Goal: Task Accomplishment & Management: Use online tool/utility

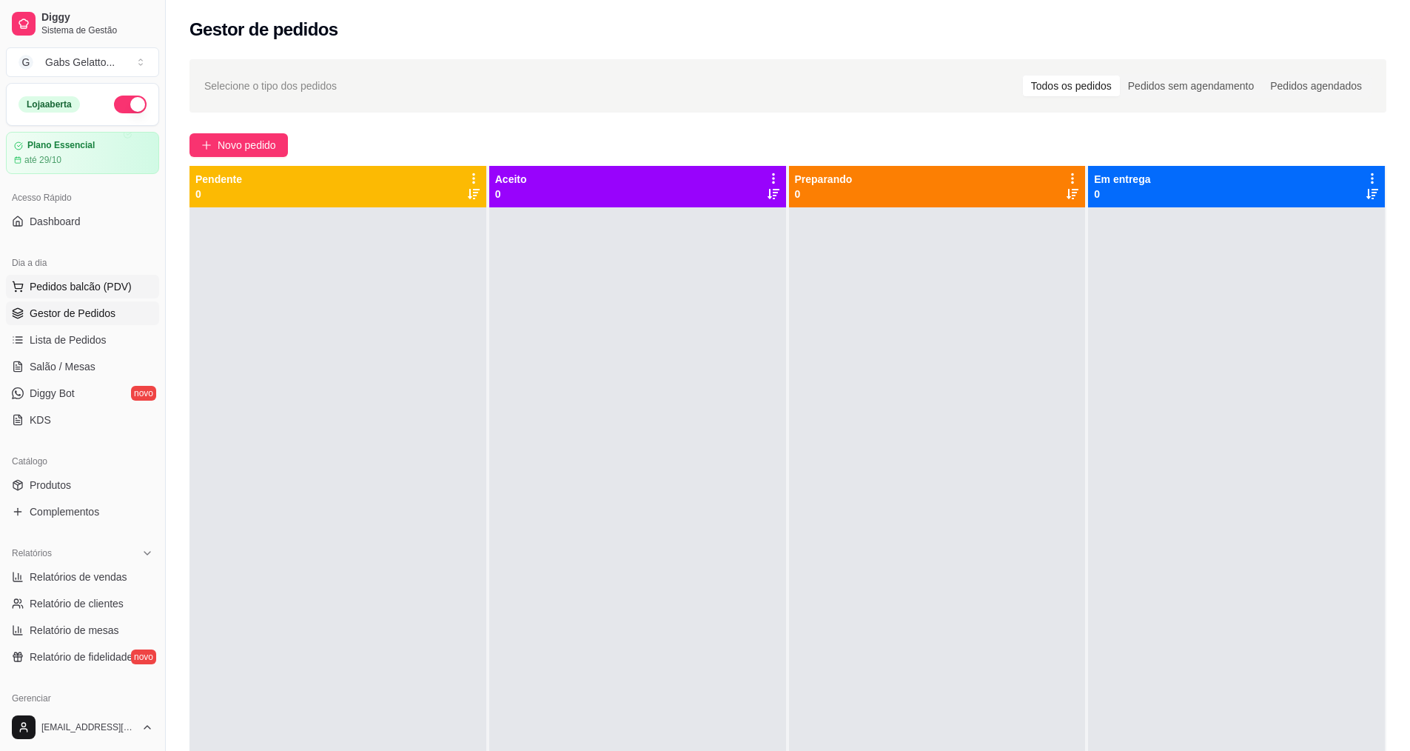
click at [107, 282] on span "Pedidos balcão (PDV)" at bounding box center [81, 286] width 102 height 15
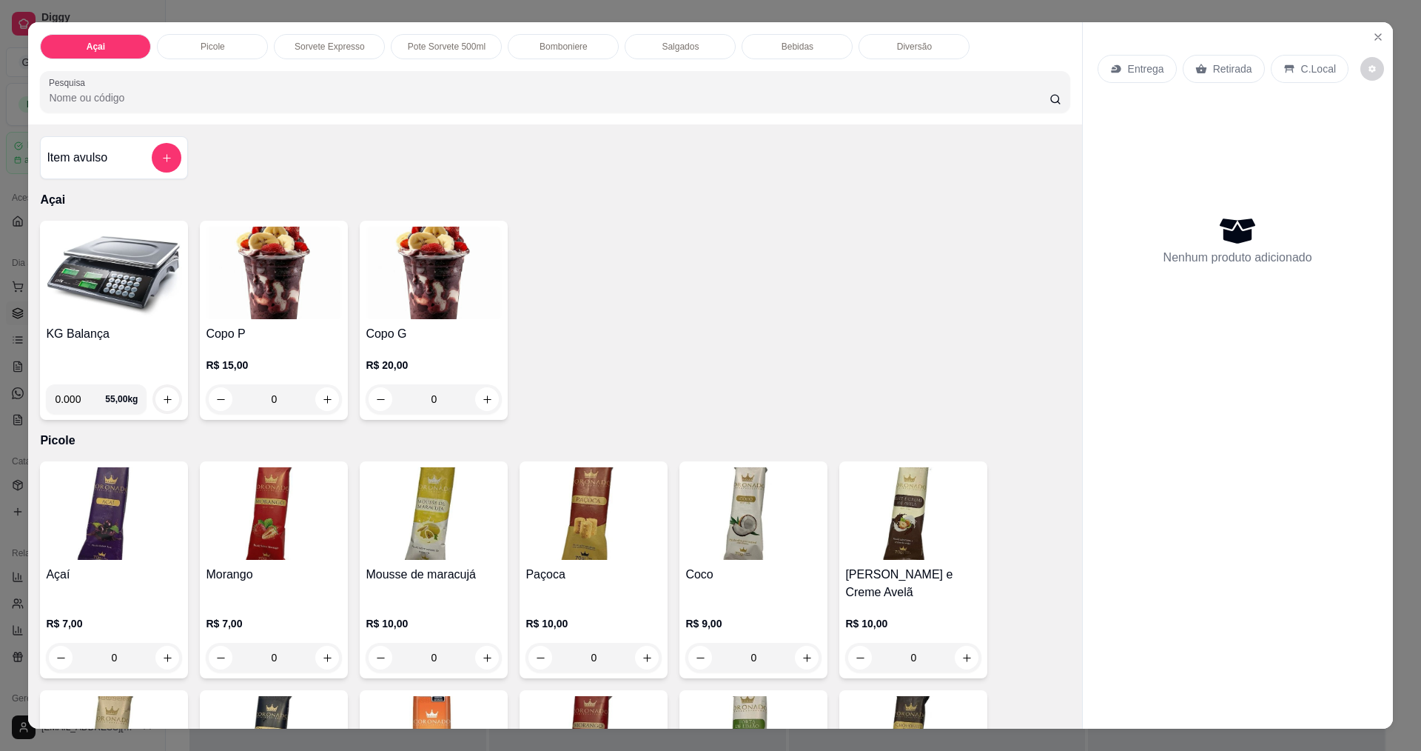
click at [66, 298] on img at bounding box center [114, 273] width 136 height 93
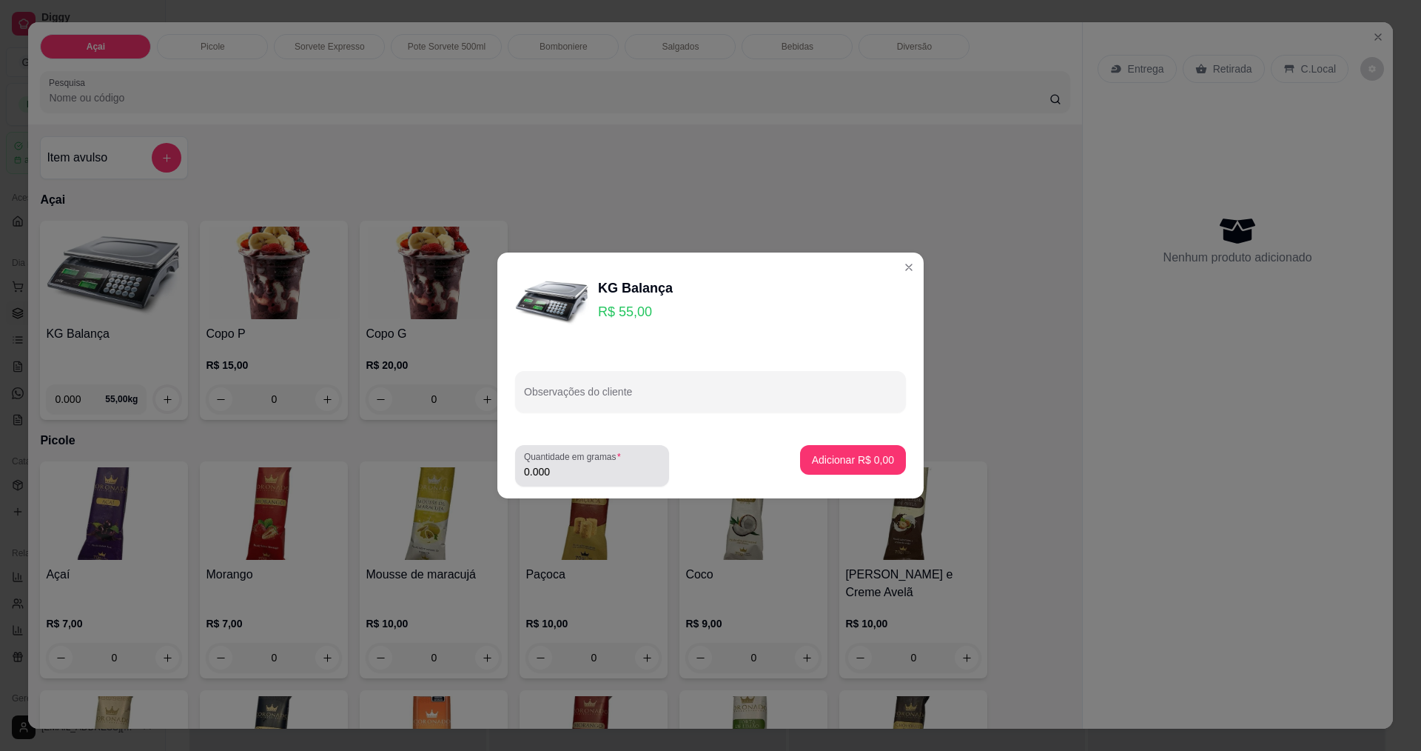
click at [609, 474] on input "0.000" at bounding box center [592, 471] width 136 height 15
type input "0.074"
click at [866, 450] on button "Adicionar R$ 4,07" at bounding box center [853, 460] width 103 height 29
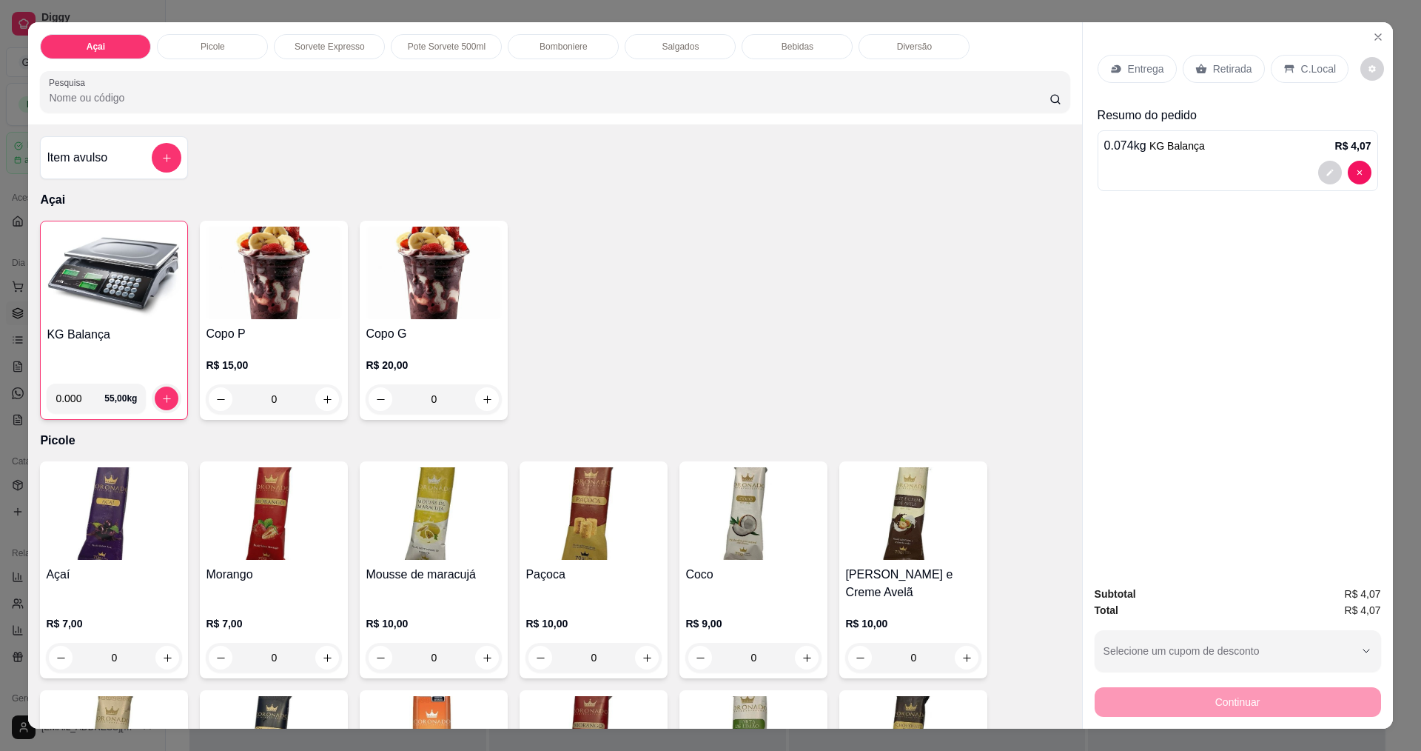
click at [1338, 64] on div "Entrega Retirada C.Local" at bounding box center [1238, 69] width 281 height 52
click at [1293, 73] on div "C.Local" at bounding box center [1310, 69] width 78 height 28
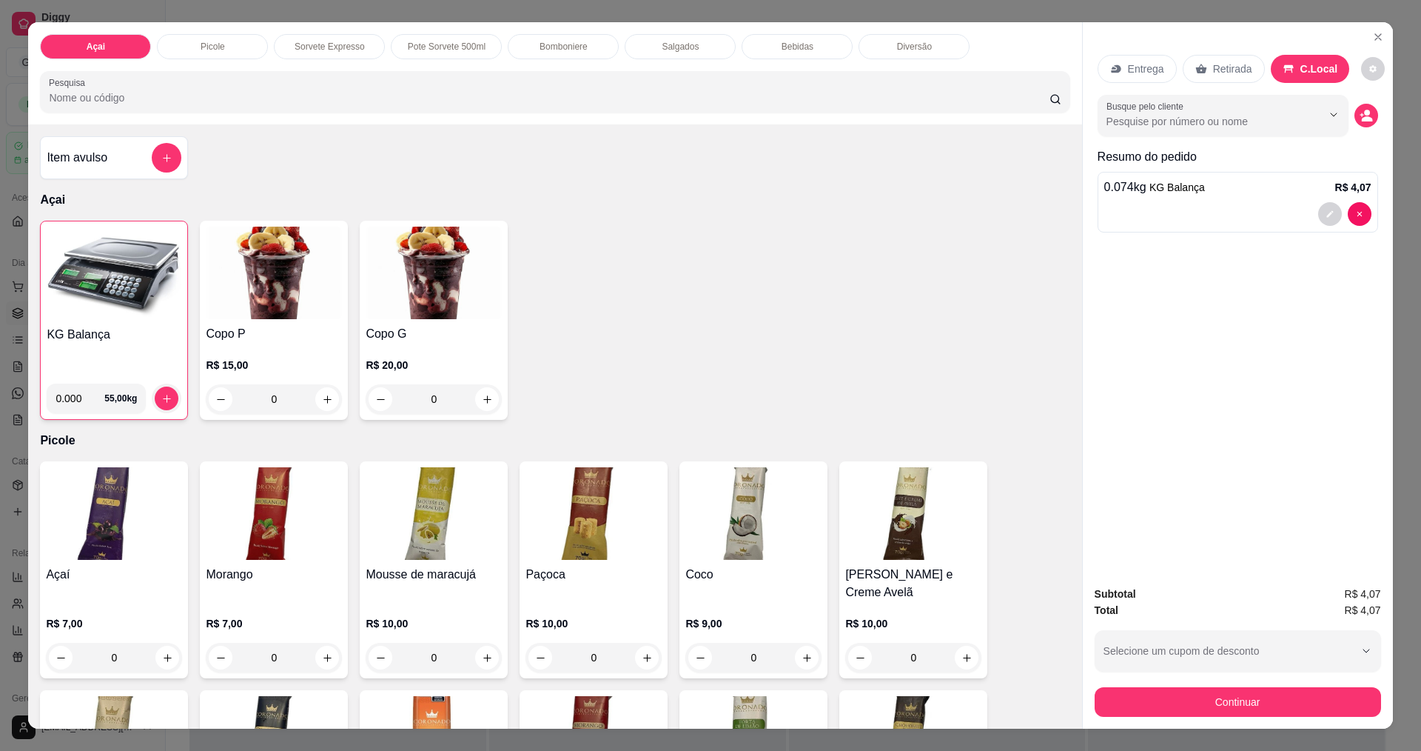
click at [1172, 687] on div "Continuar" at bounding box center [1238, 699] width 286 height 33
click at [1172, 688] on button "Continuar" at bounding box center [1237, 701] width 278 height 29
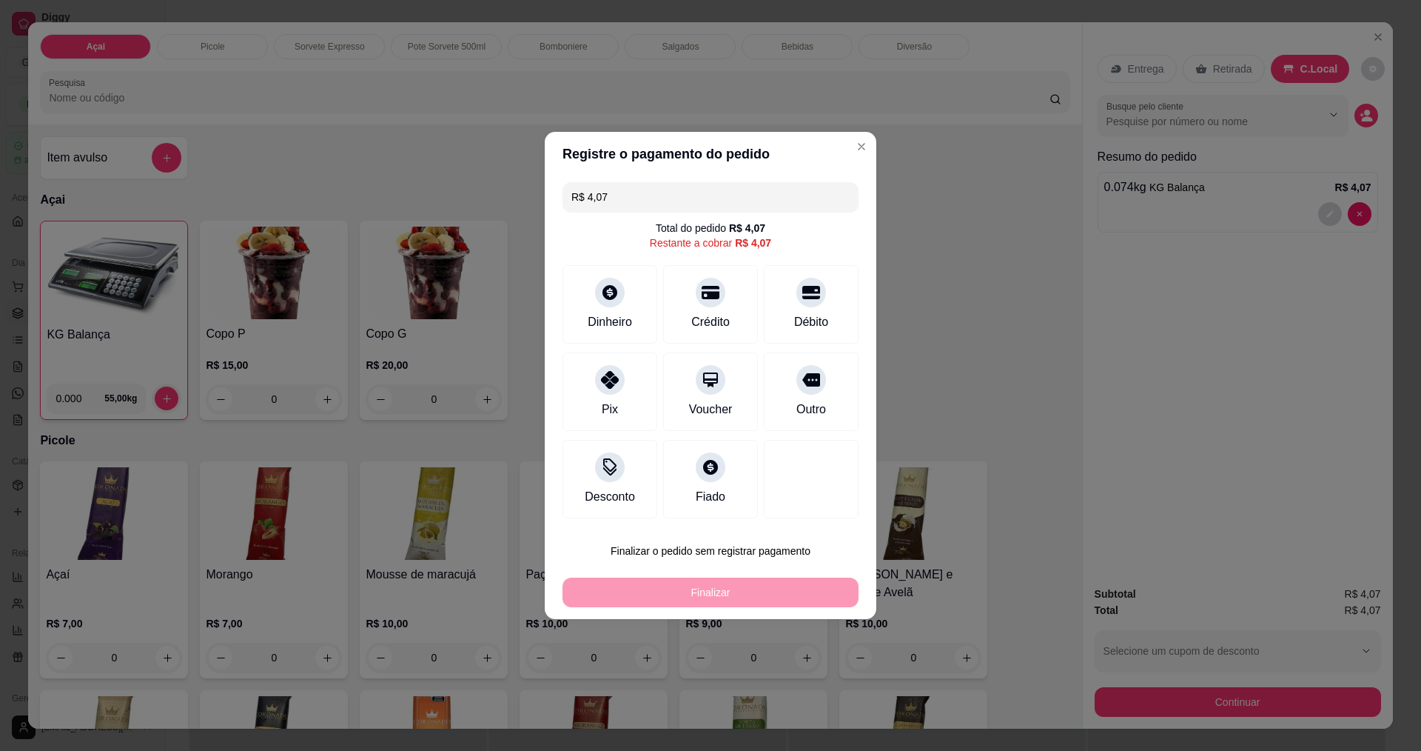
click at [725, 203] on input "R$ 4,07" at bounding box center [710, 197] width 278 height 30
click at [580, 380] on div "Pix" at bounding box center [610, 389] width 104 height 87
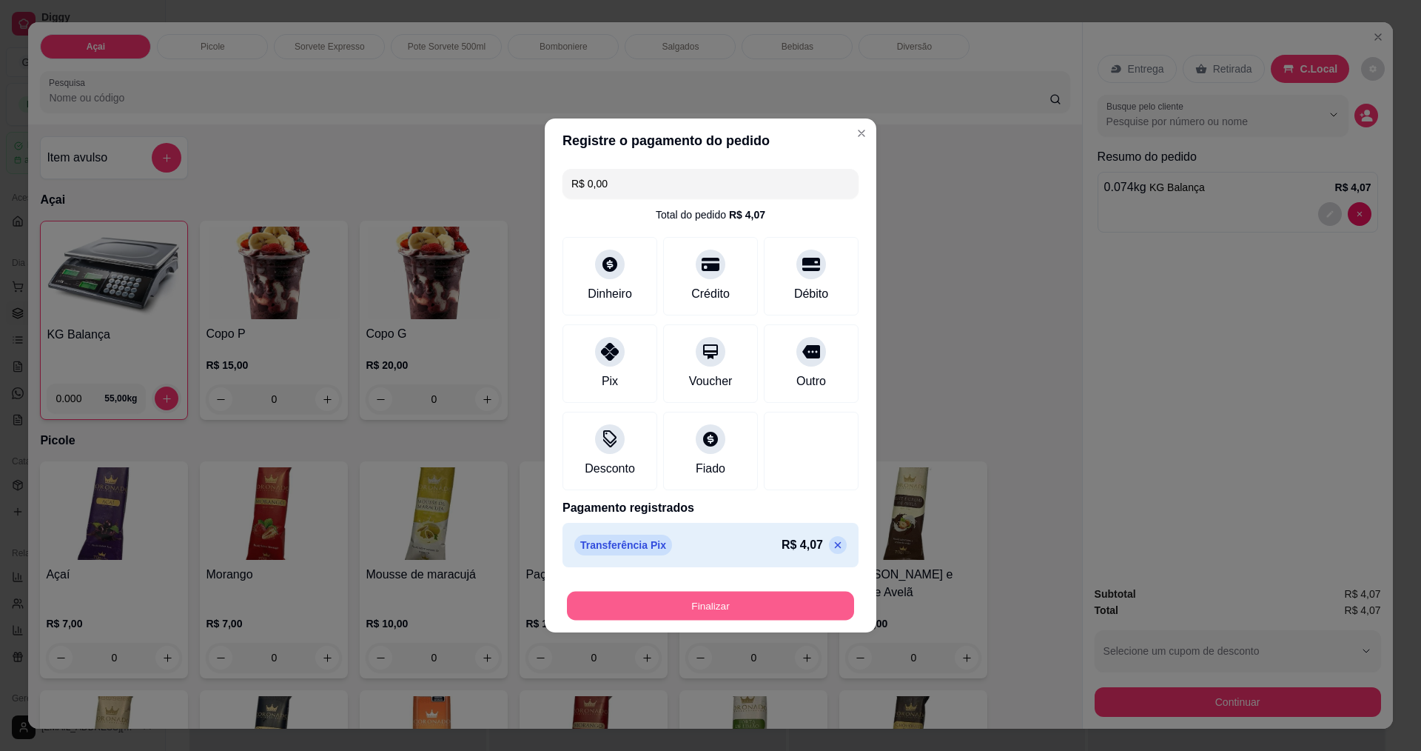
click at [750, 597] on button "Finalizar" at bounding box center [710, 605] width 287 height 29
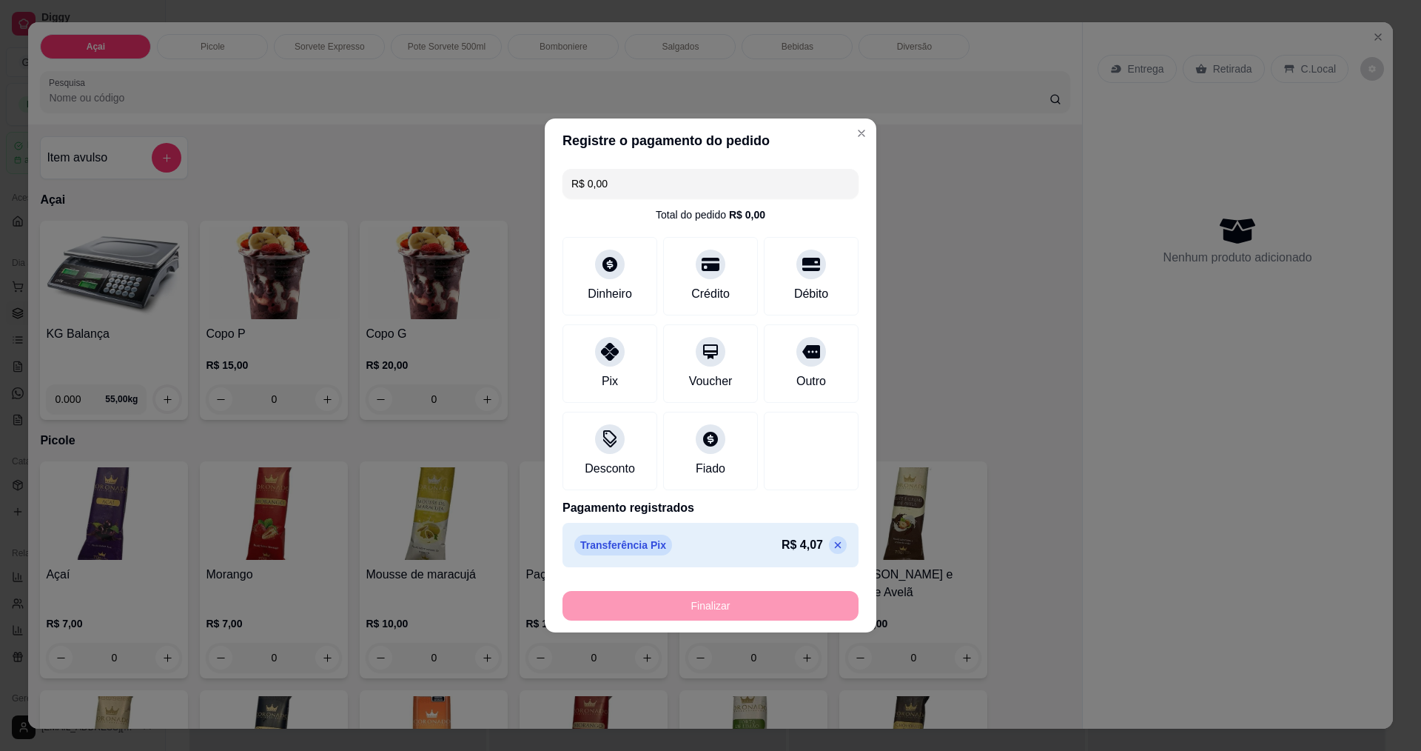
type input "-R$ 4,07"
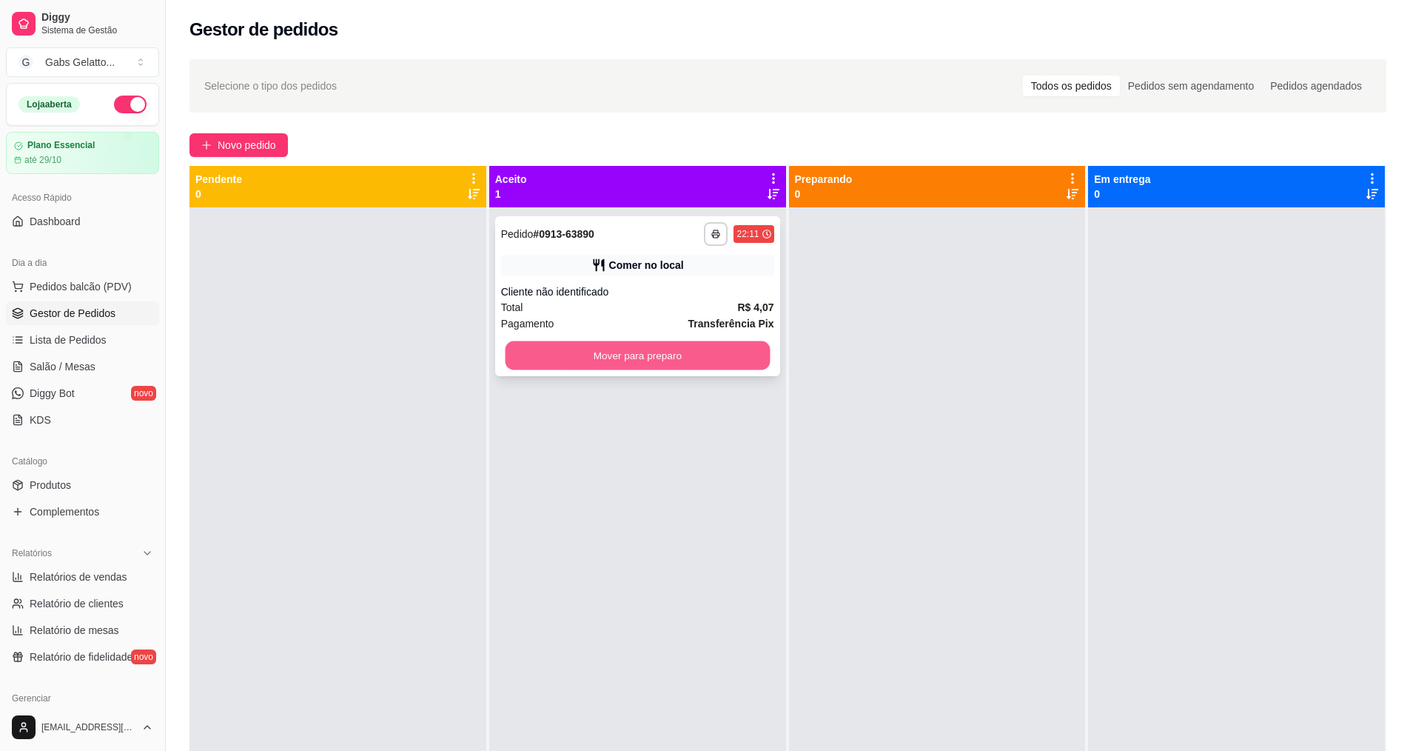
click at [665, 366] on button "Mover para preparo" at bounding box center [637, 355] width 265 height 29
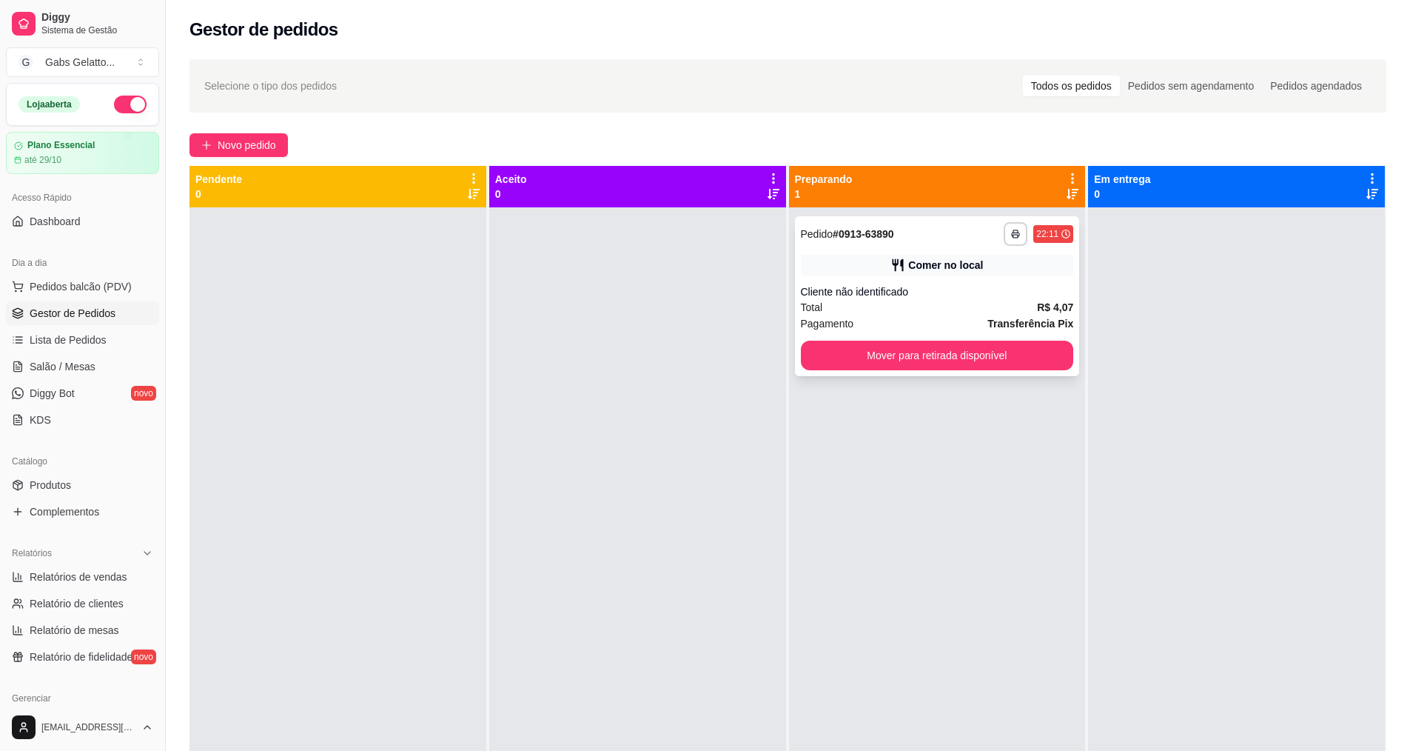
click at [795, 357] on div "**********" at bounding box center [937, 296] width 285 height 160
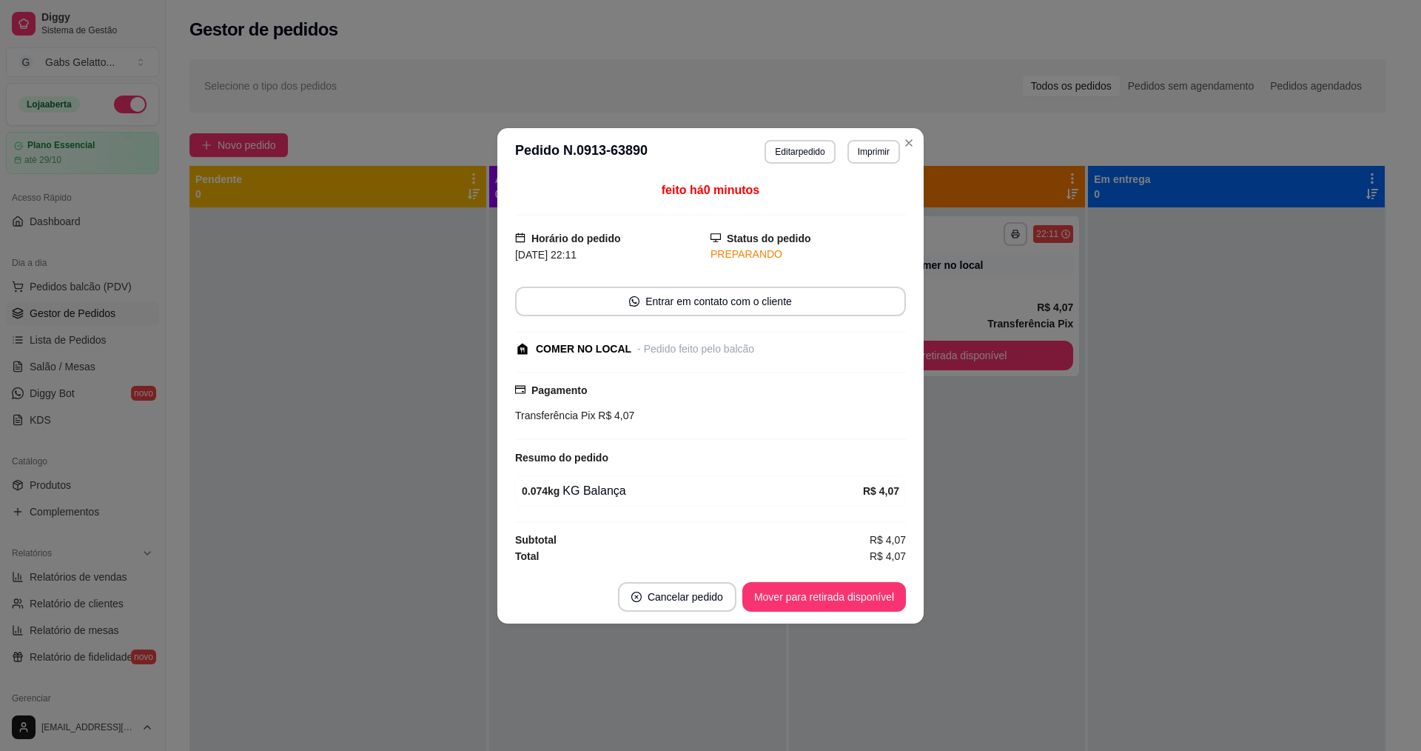
click at [825, 360] on div "feito há 0 minutos Horário do pedido [DATE] 22:11 Status do pedido PREPARANDO E…" at bounding box center [710, 372] width 391 height 383
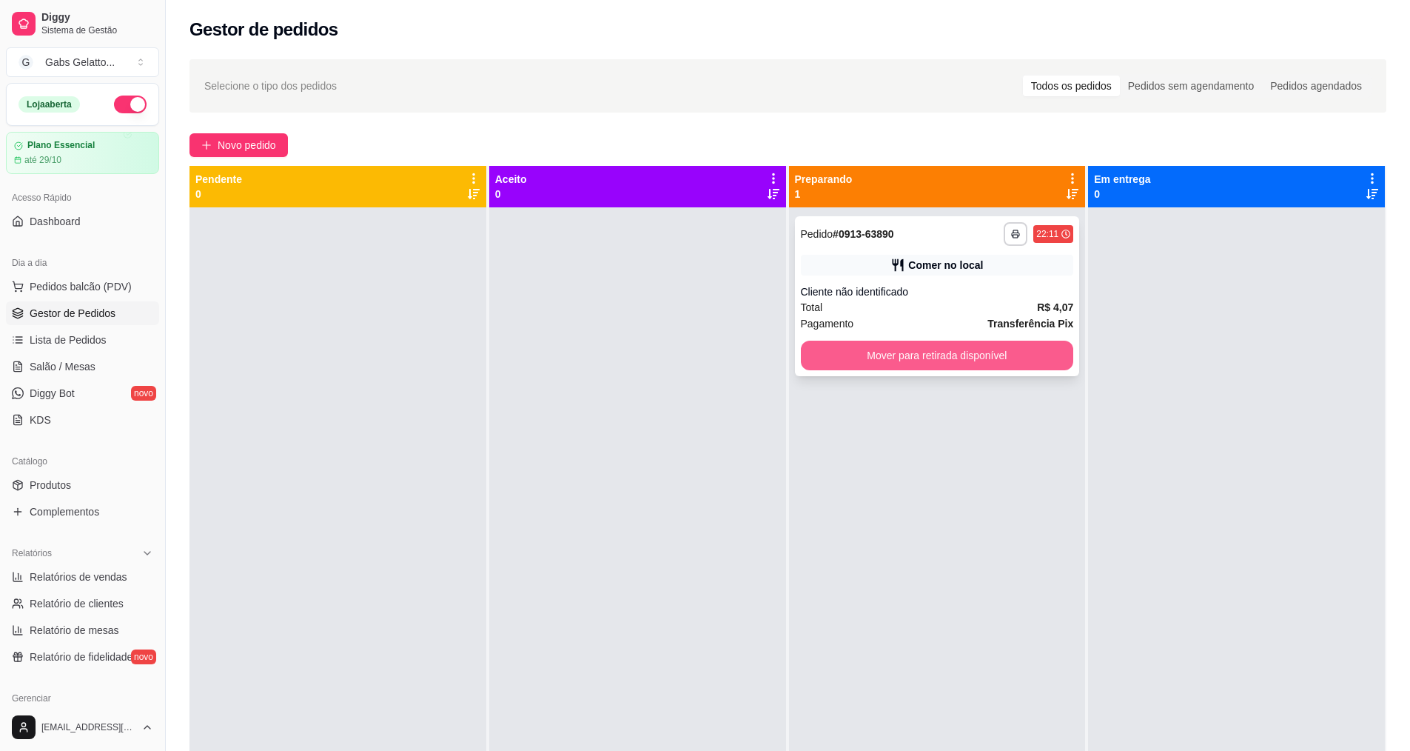
click at [942, 354] on button "Mover para retirada disponível" at bounding box center [937, 355] width 273 height 30
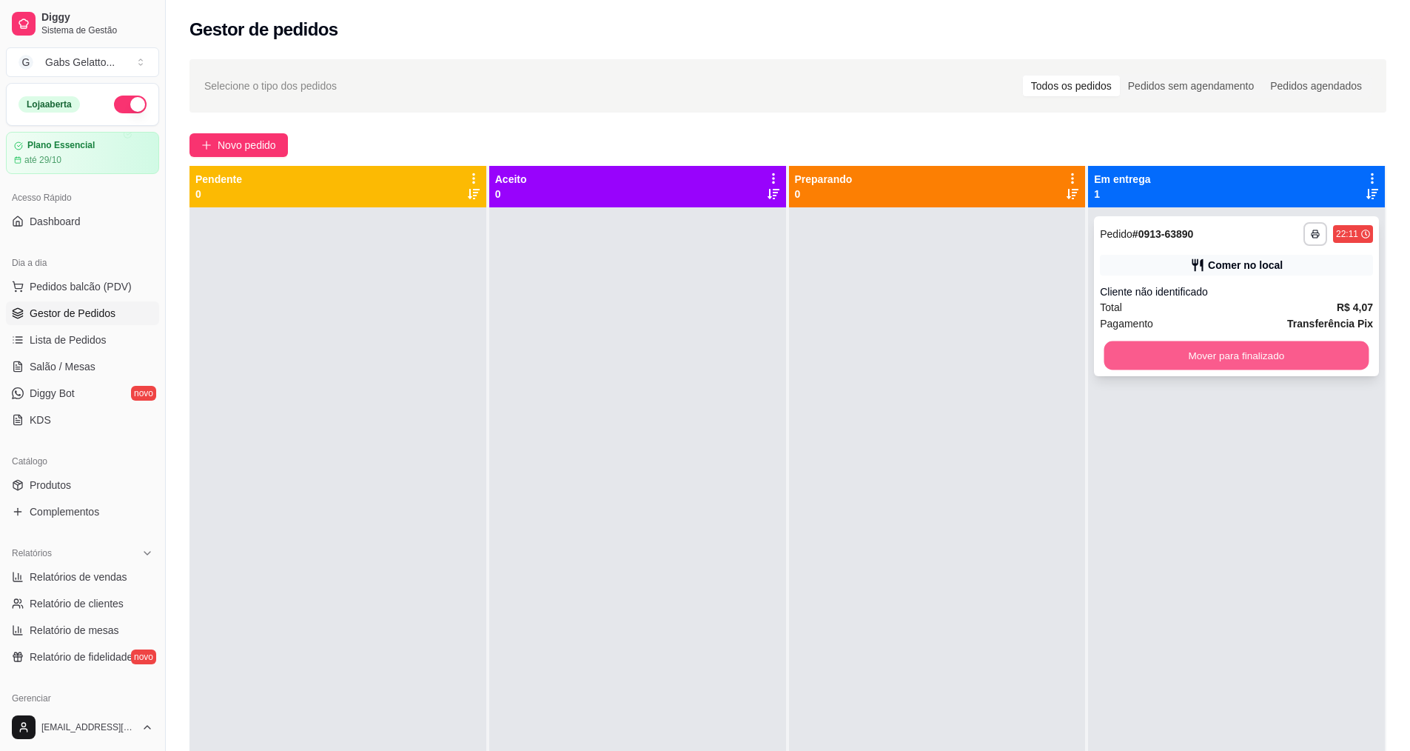
click at [1146, 352] on button "Mover para finalizado" at bounding box center [1236, 355] width 265 height 29
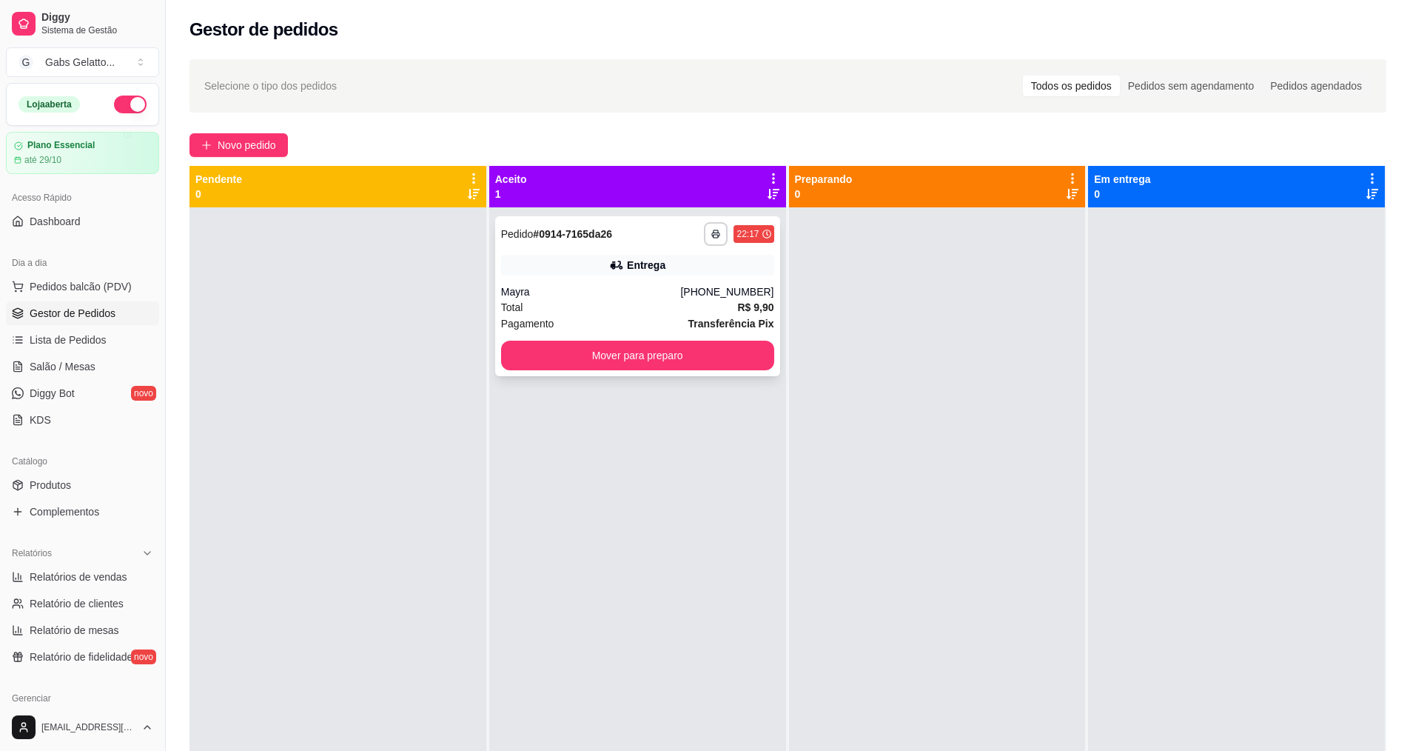
click at [600, 372] on div "**********" at bounding box center [637, 296] width 285 height 160
click at [620, 349] on button "Mover para preparo" at bounding box center [637, 355] width 273 height 30
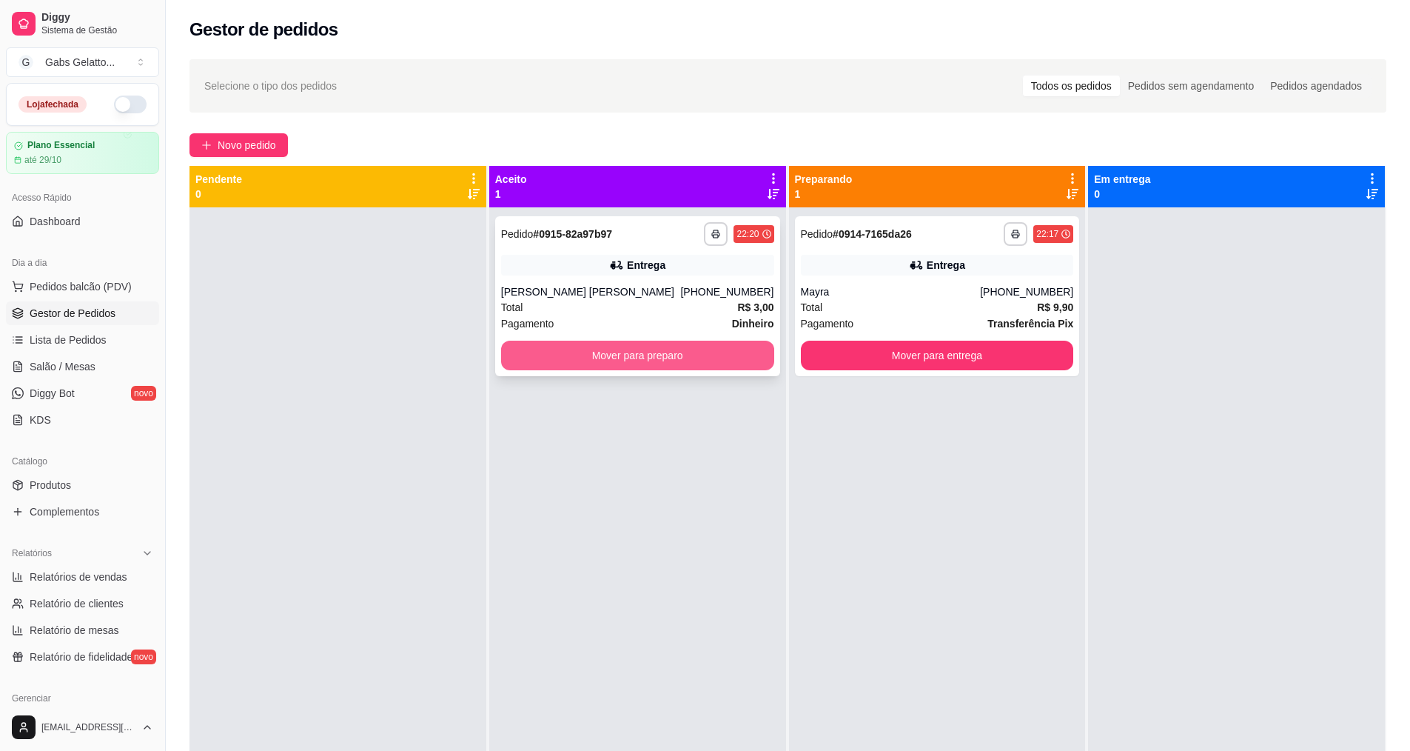
click at [623, 357] on button "Mover para preparo" at bounding box center [637, 355] width 273 height 30
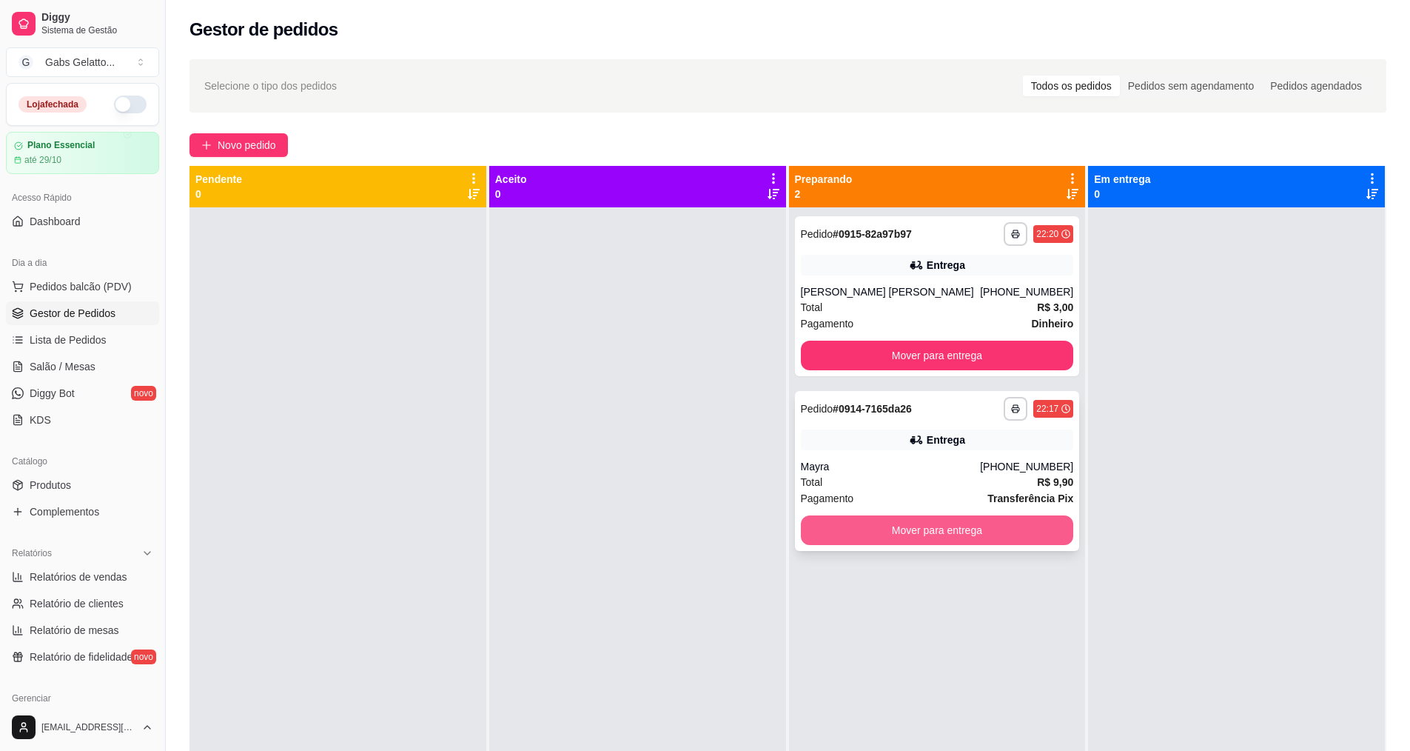
click at [891, 526] on button "Mover para entrega" at bounding box center [937, 530] width 273 height 30
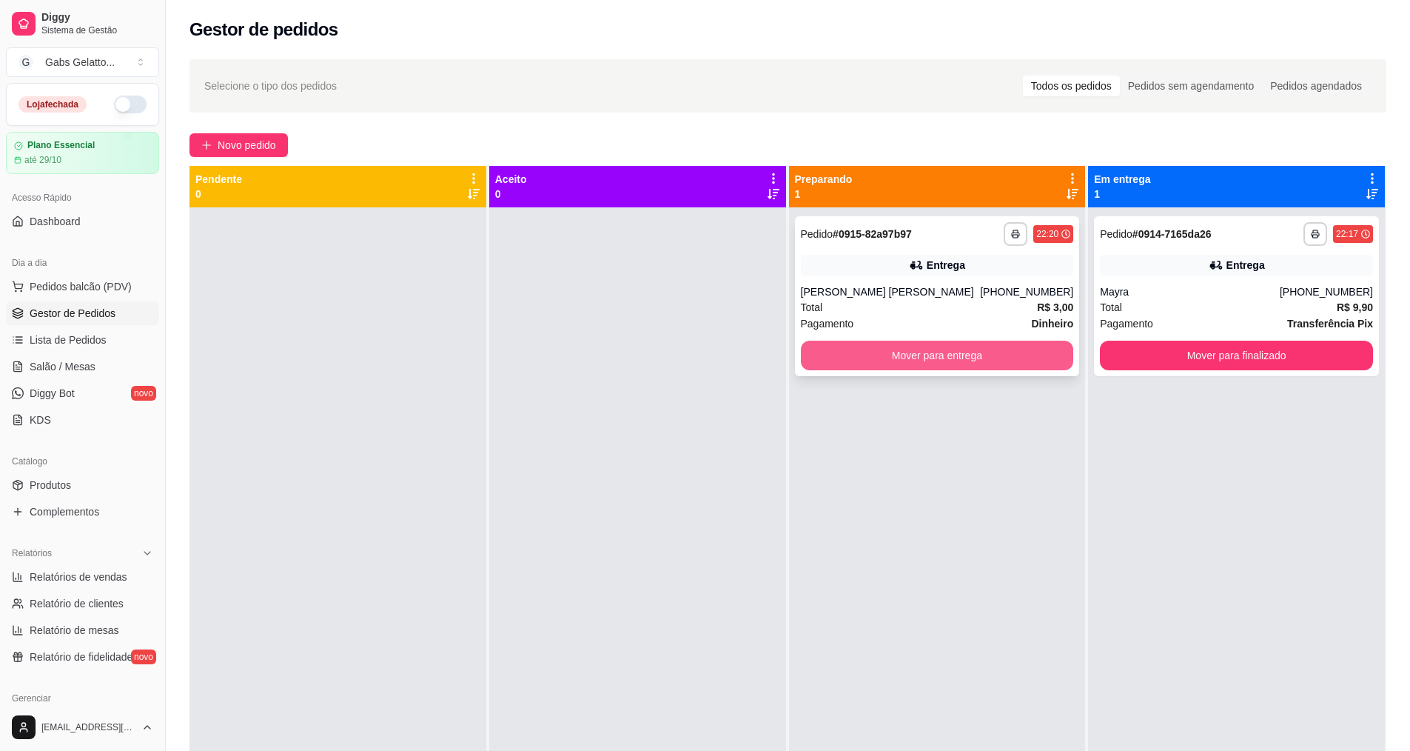
click at [940, 352] on button "Mover para entrega" at bounding box center [937, 355] width 273 height 30
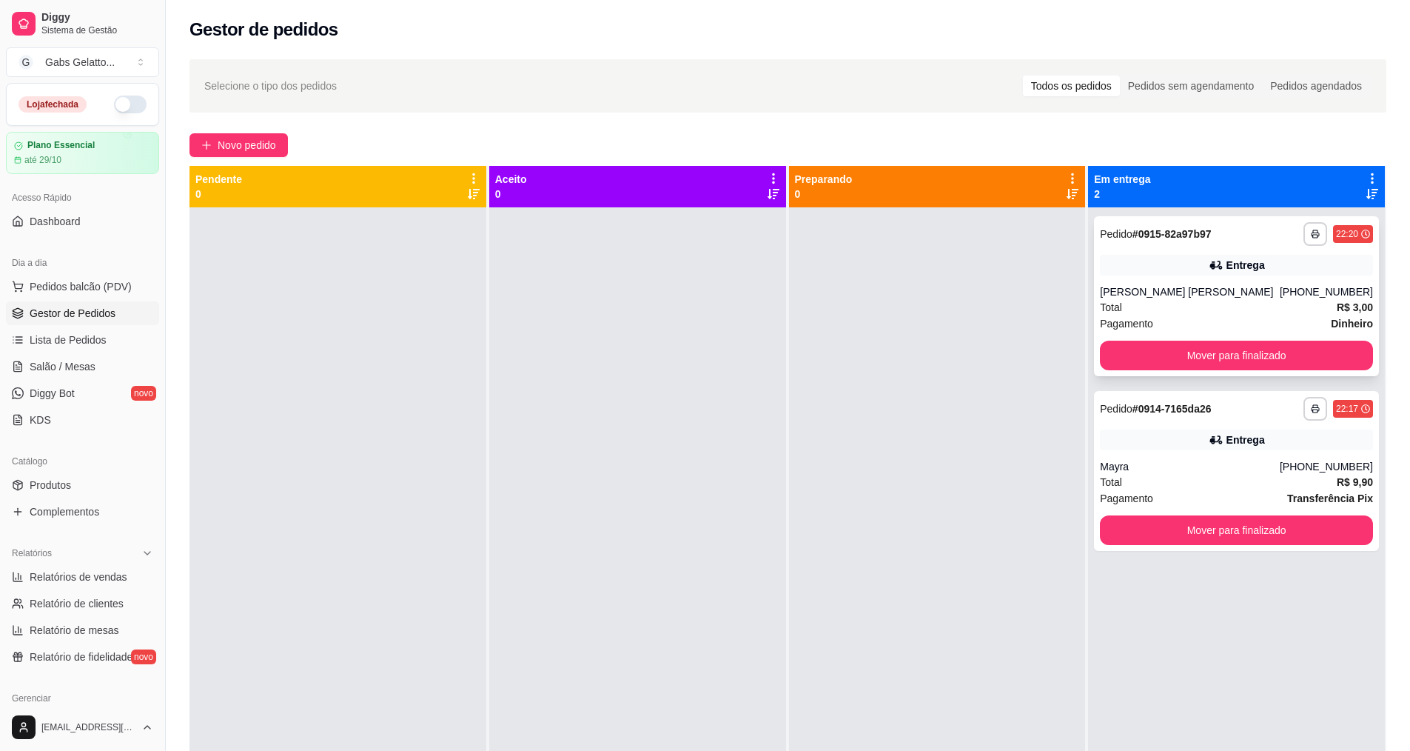
click at [1296, 304] on div "Total R$ 3,00" at bounding box center [1236, 307] width 273 height 16
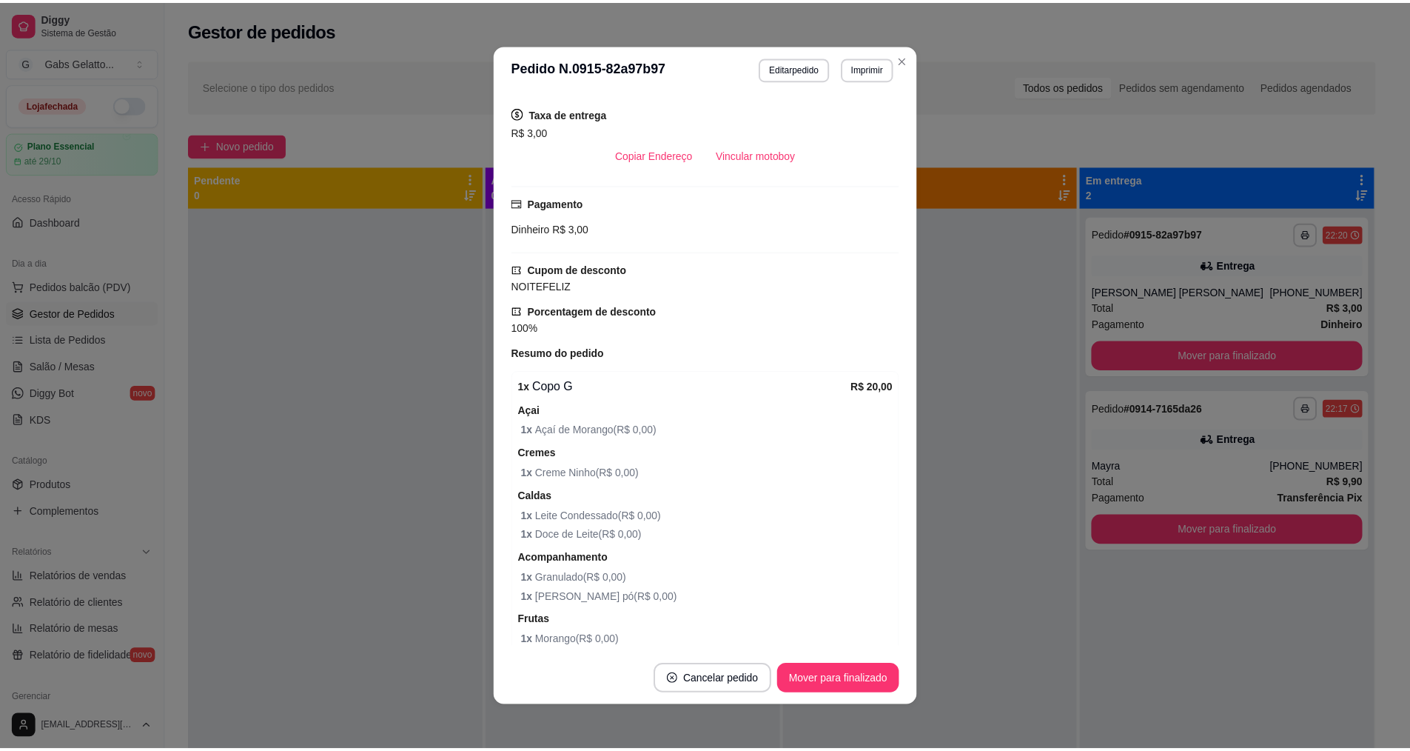
scroll to position [395, 0]
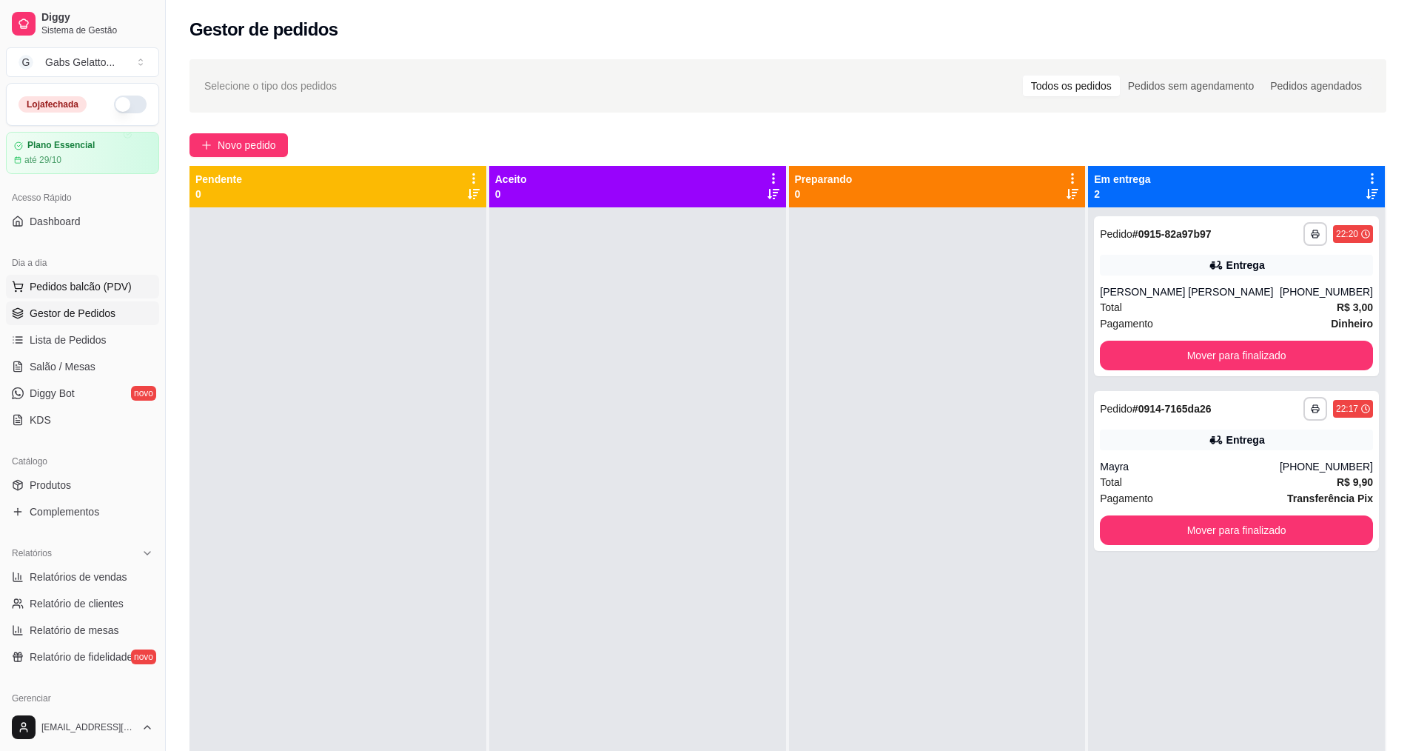
click at [99, 283] on span "Pedidos balcão (PDV)" at bounding box center [81, 286] width 102 height 15
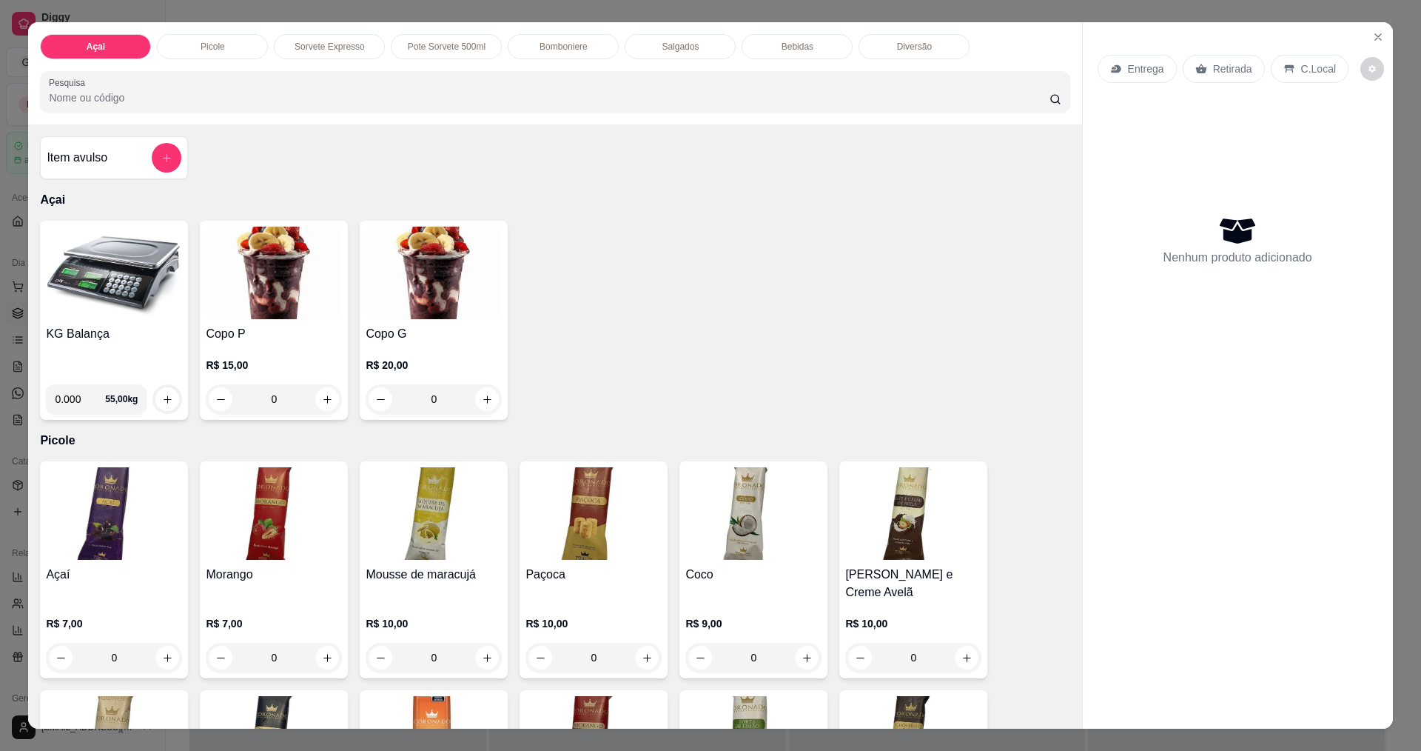
click at [87, 279] on img at bounding box center [114, 273] width 136 height 93
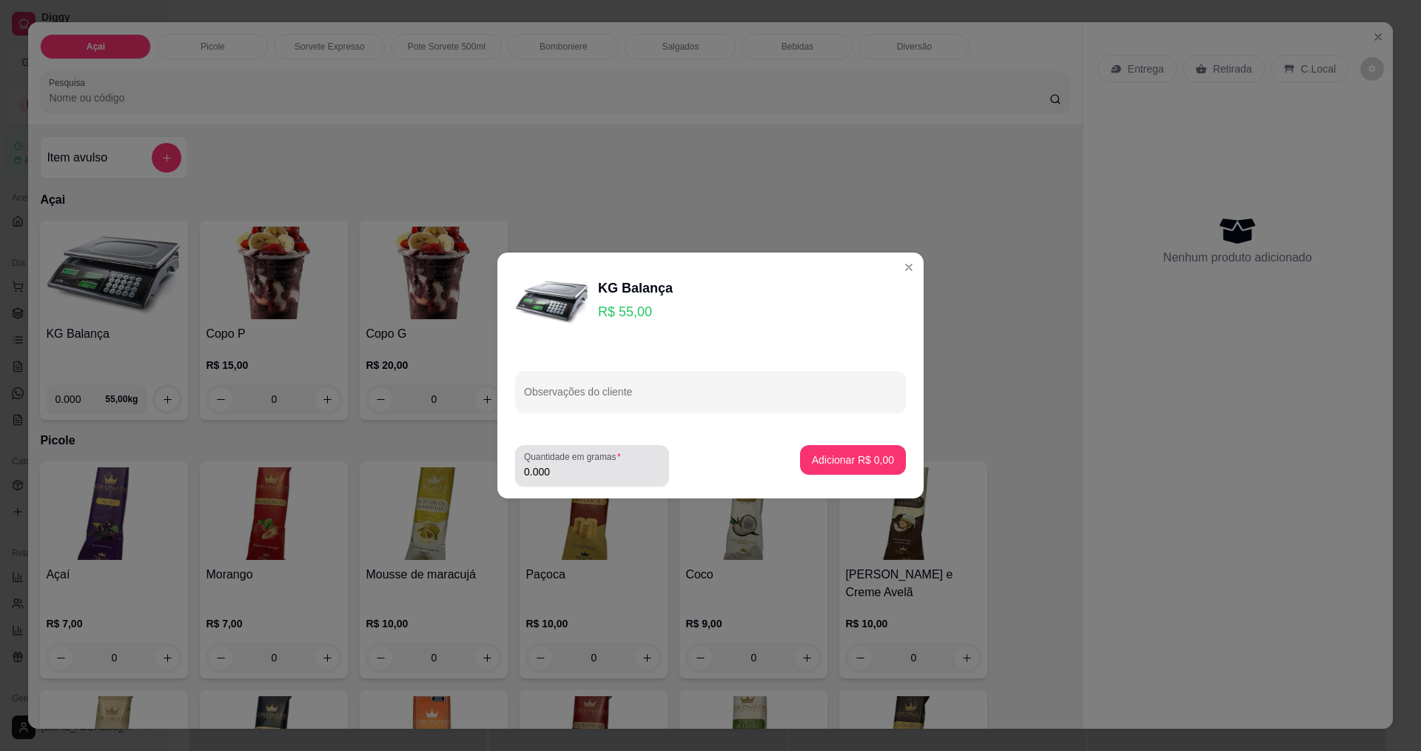
click at [531, 470] on input "0.000" at bounding box center [592, 471] width 136 height 15
click at [580, 474] on input "0.000" at bounding box center [580, 471] width 113 height 15
type input "0.266"
click at [847, 464] on p "Adicionar R$ 14,63" at bounding box center [850, 459] width 88 height 15
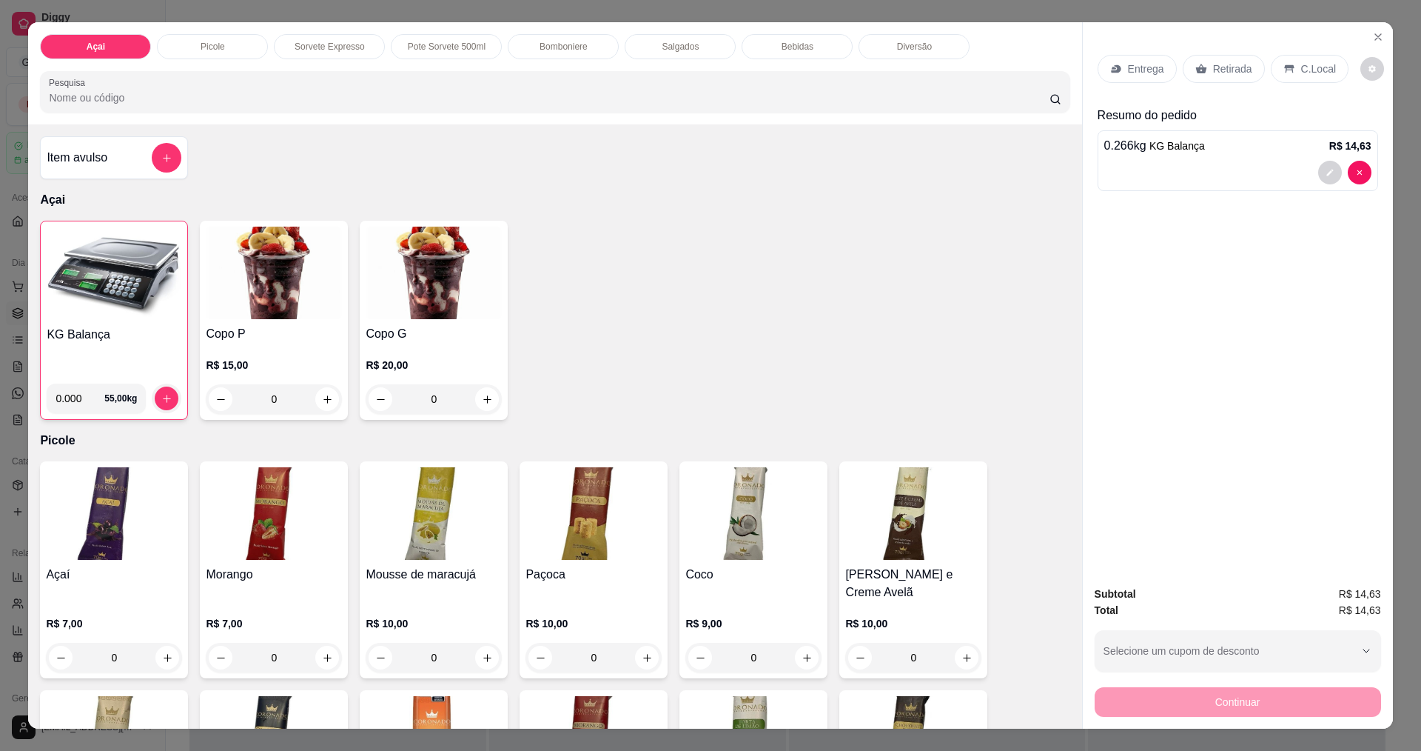
click at [1301, 67] on p "C.Local" at bounding box center [1318, 68] width 35 height 15
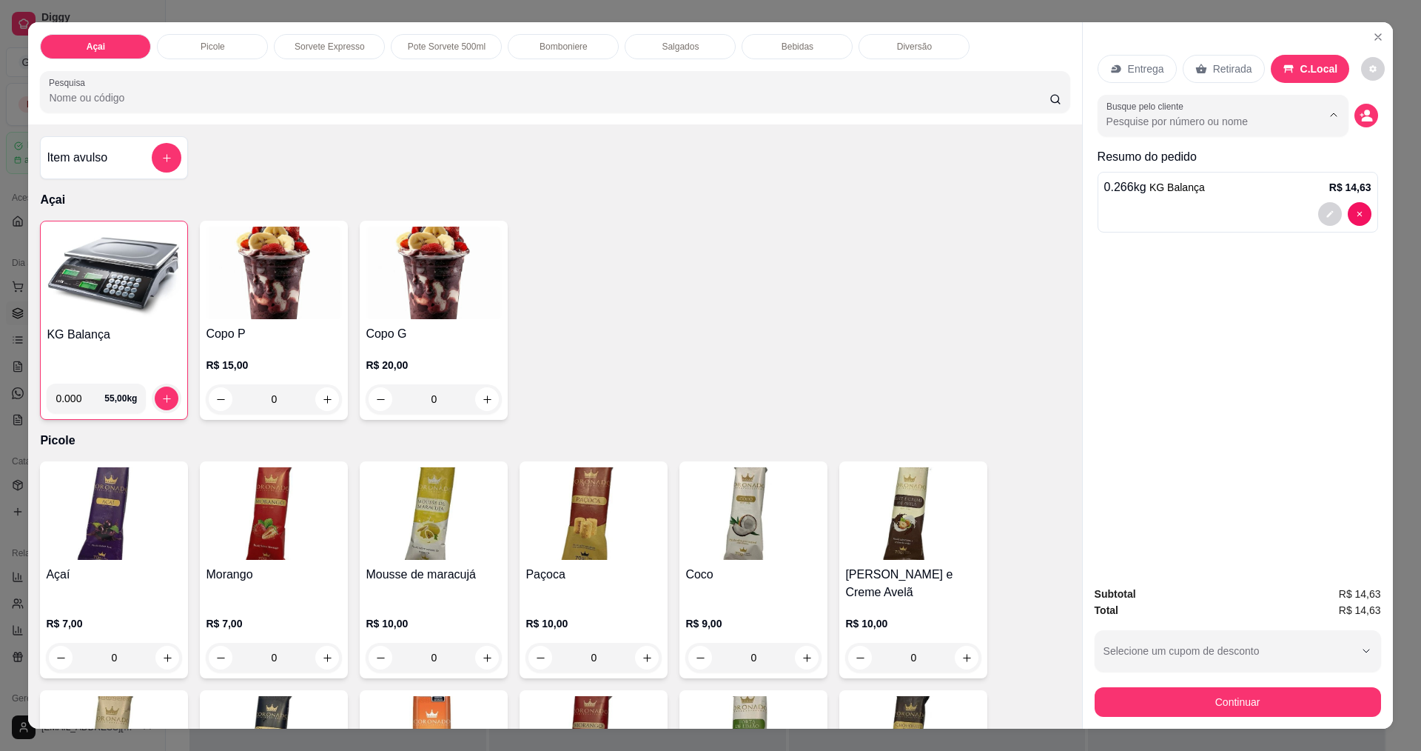
click at [1167, 116] on input "Busque pelo cliente" at bounding box center [1203, 121] width 192 height 15
type input "Tais"
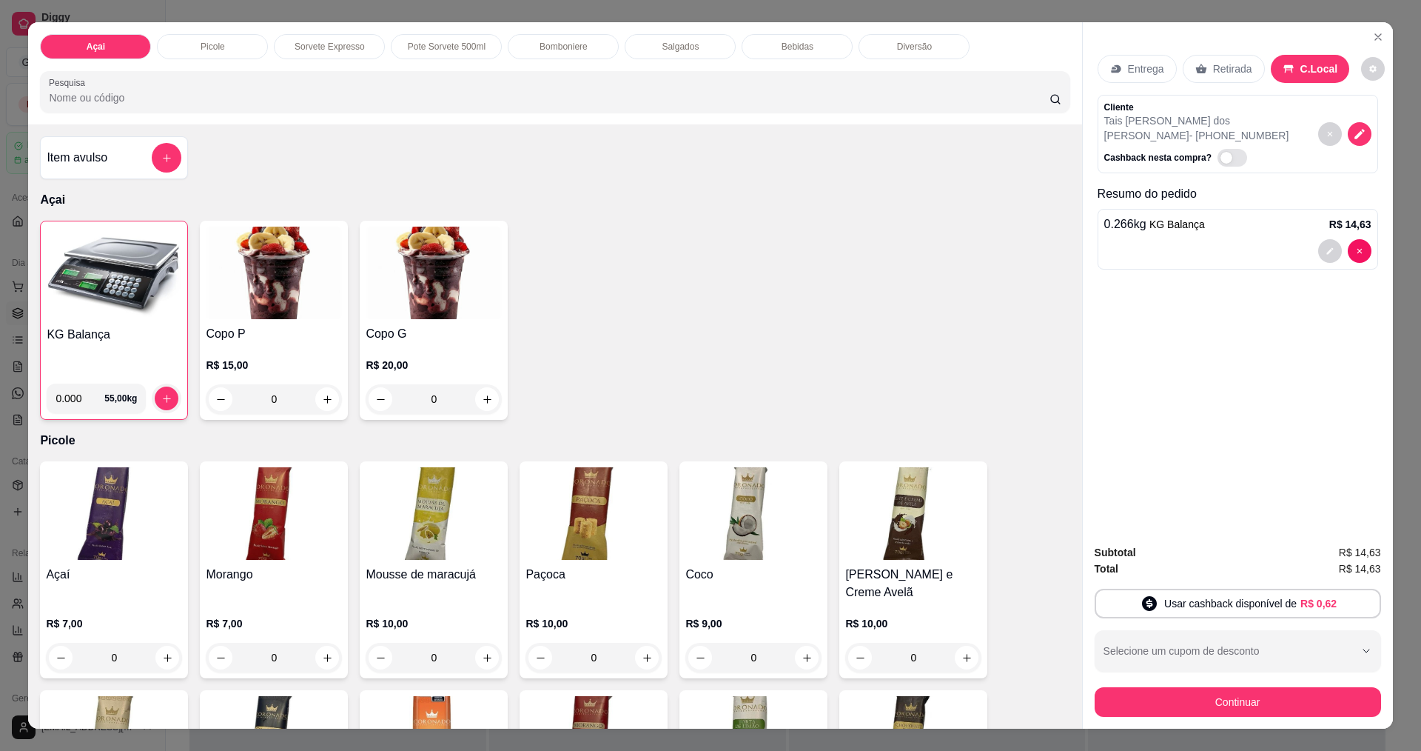
click at [1221, 149] on span "Automatic updates" at bounding box center [1233, 158] width 30 height 18
click at [1221, 161] on input "Automatic updates" at bounding box center [1222, 166] width 10 height 10
checkbox input "true"
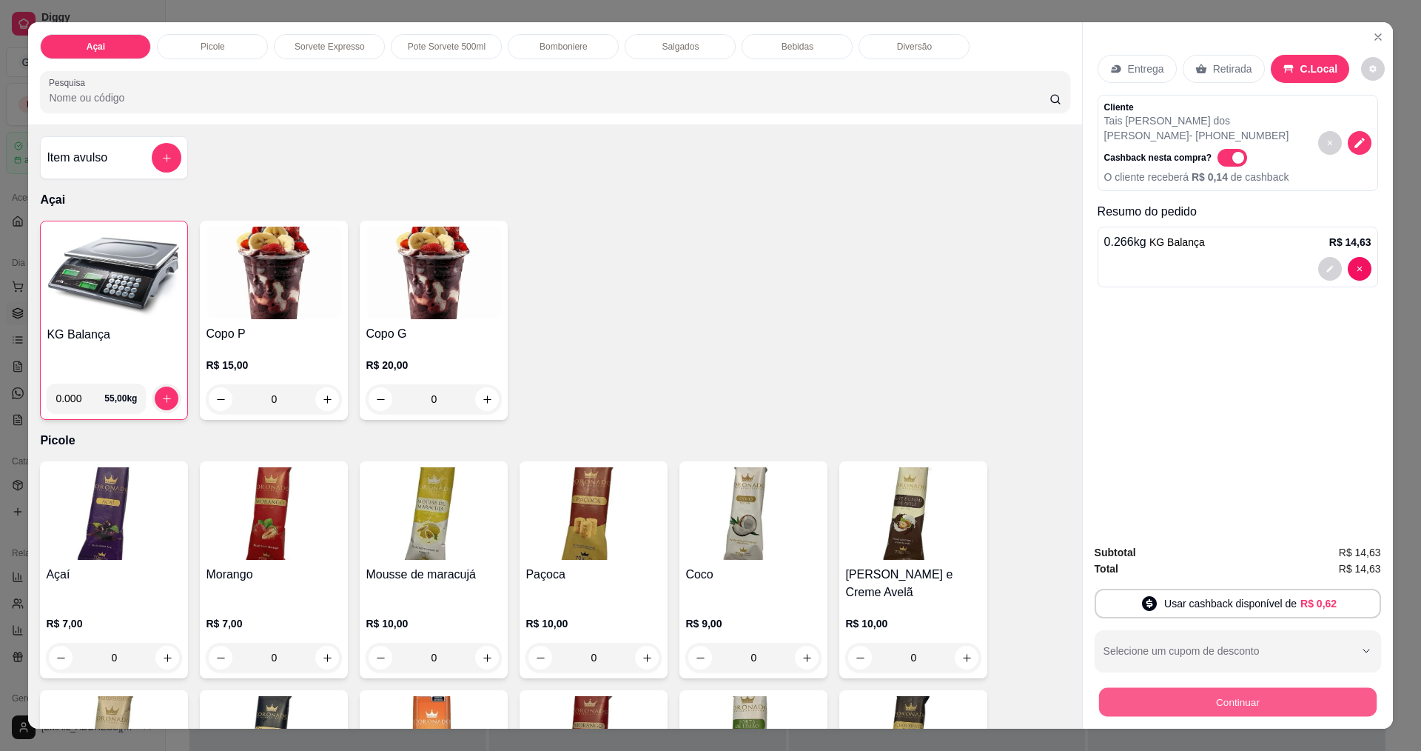
click at [1265, 699] on button "Continuar" at bounding box center [1237, 701] width 278 height 29
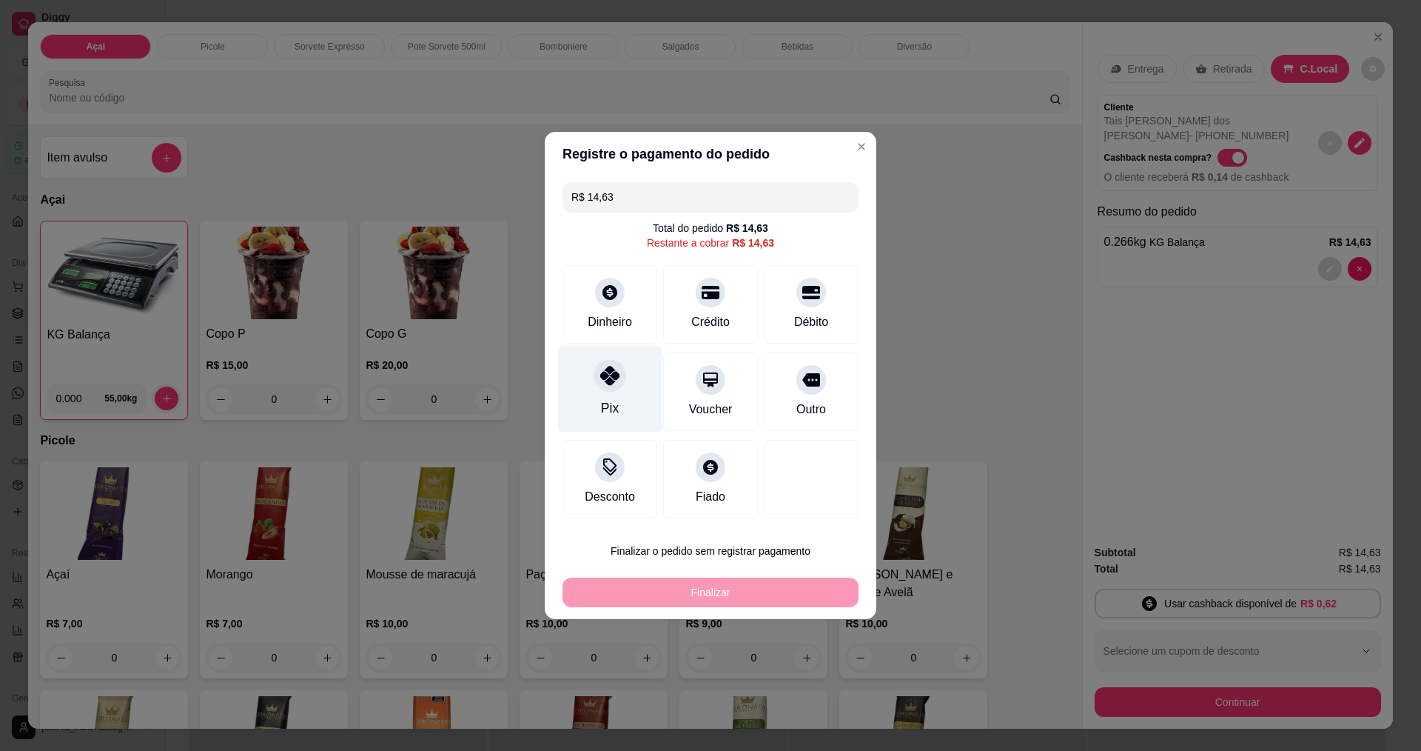
click at [626, 373] on div "Pix" at bounding box center [610, 389] width 104 height 87
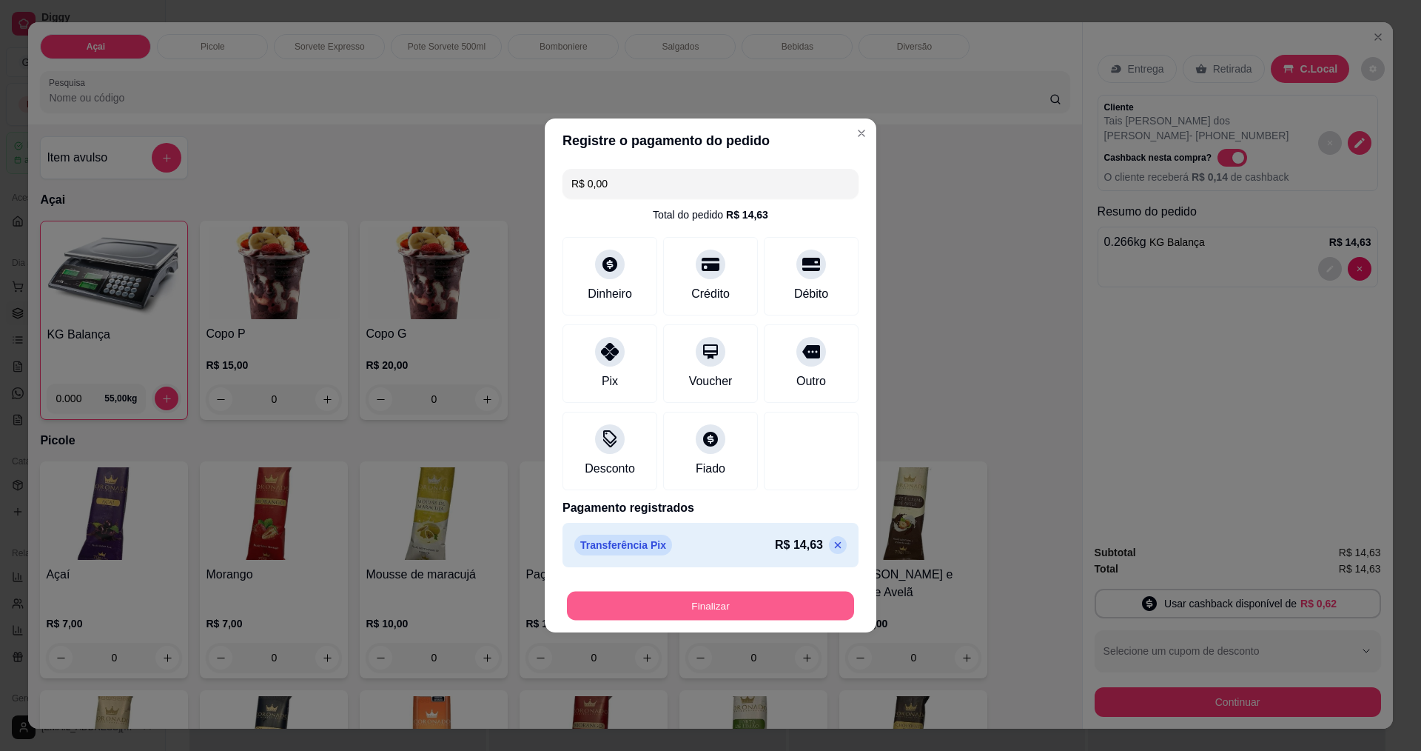
click at [751, 615] on button "Finalizar" at bounding box center [710, 605] width 287 height 29
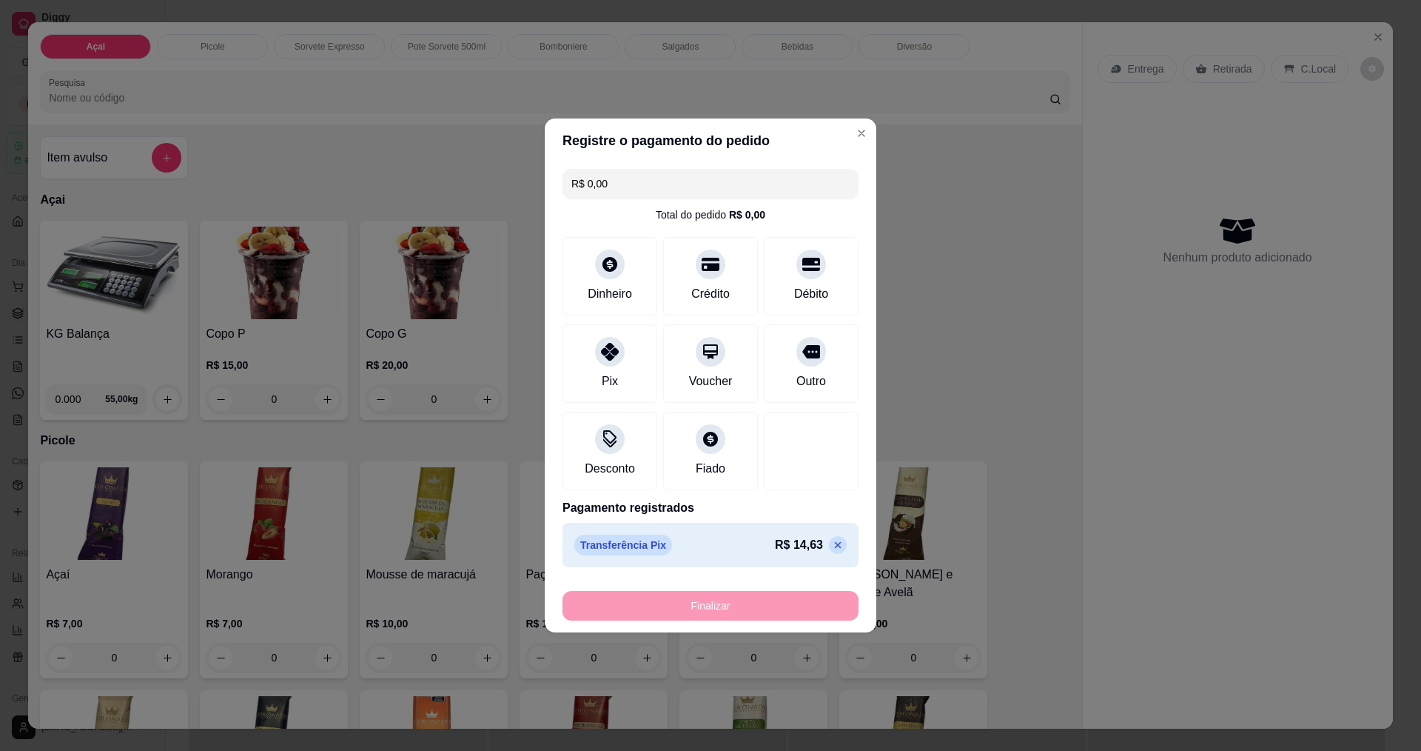
type input "-R$ 14,63"
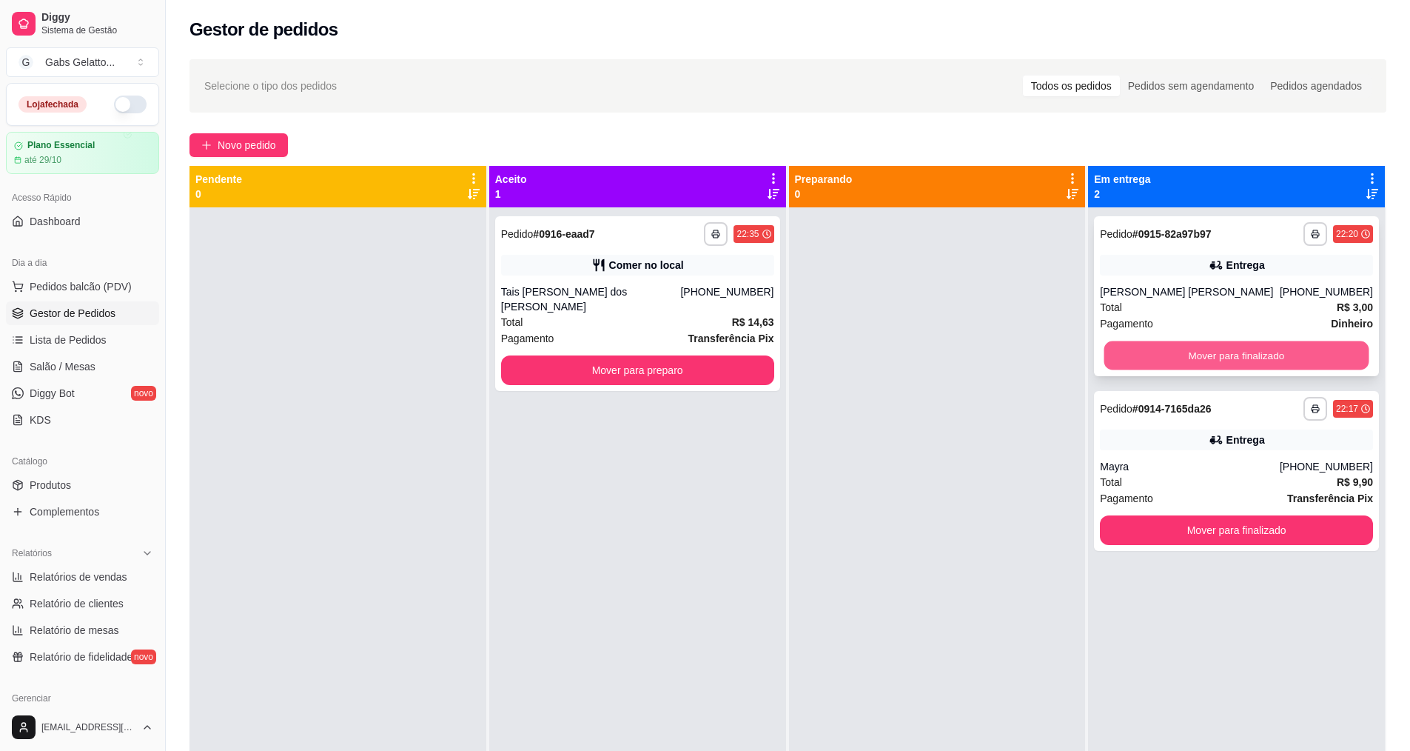
click at [1254, 362] on button "Mover para finalizado" at bounding box center [1236, 355] width 265 height 29
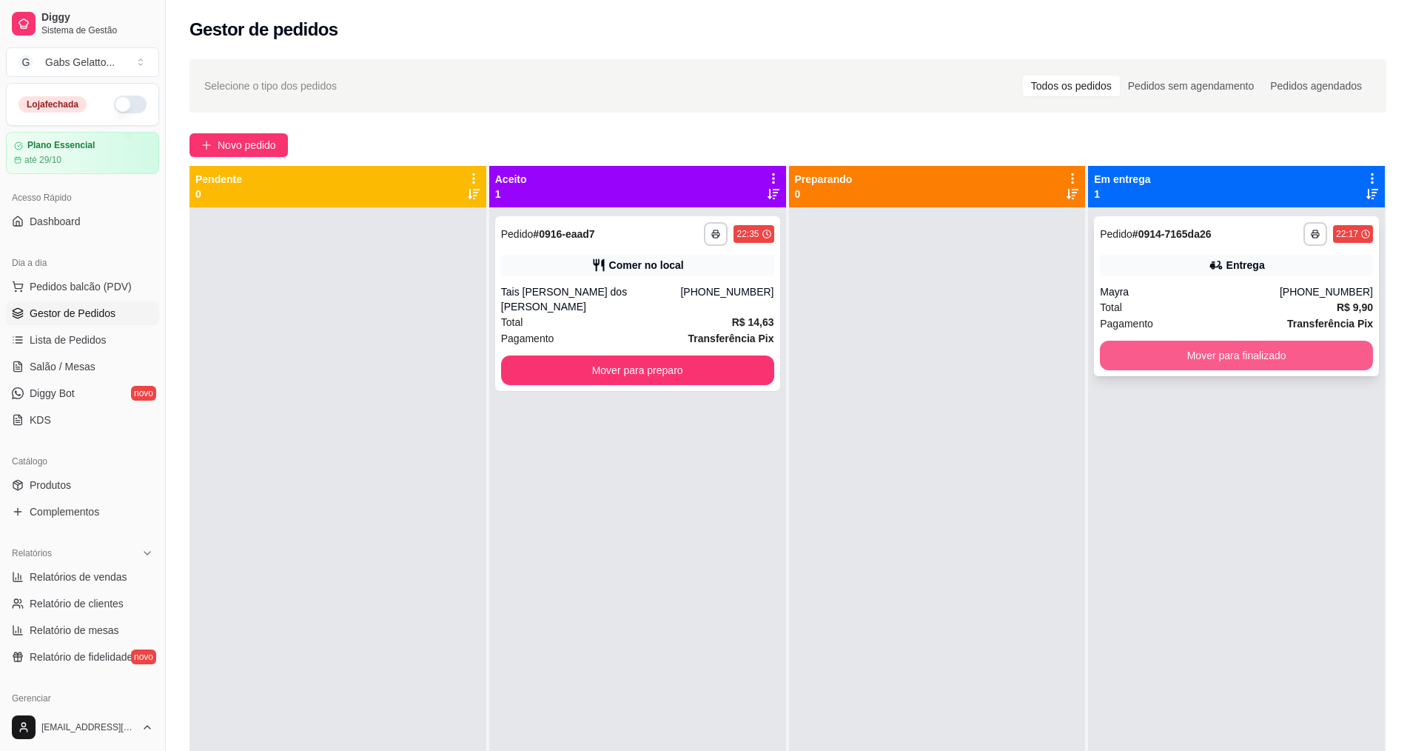
click at [1245, 346] on button "Mover para finalizado" at bounding box center [1236, 355] width 273 height 30
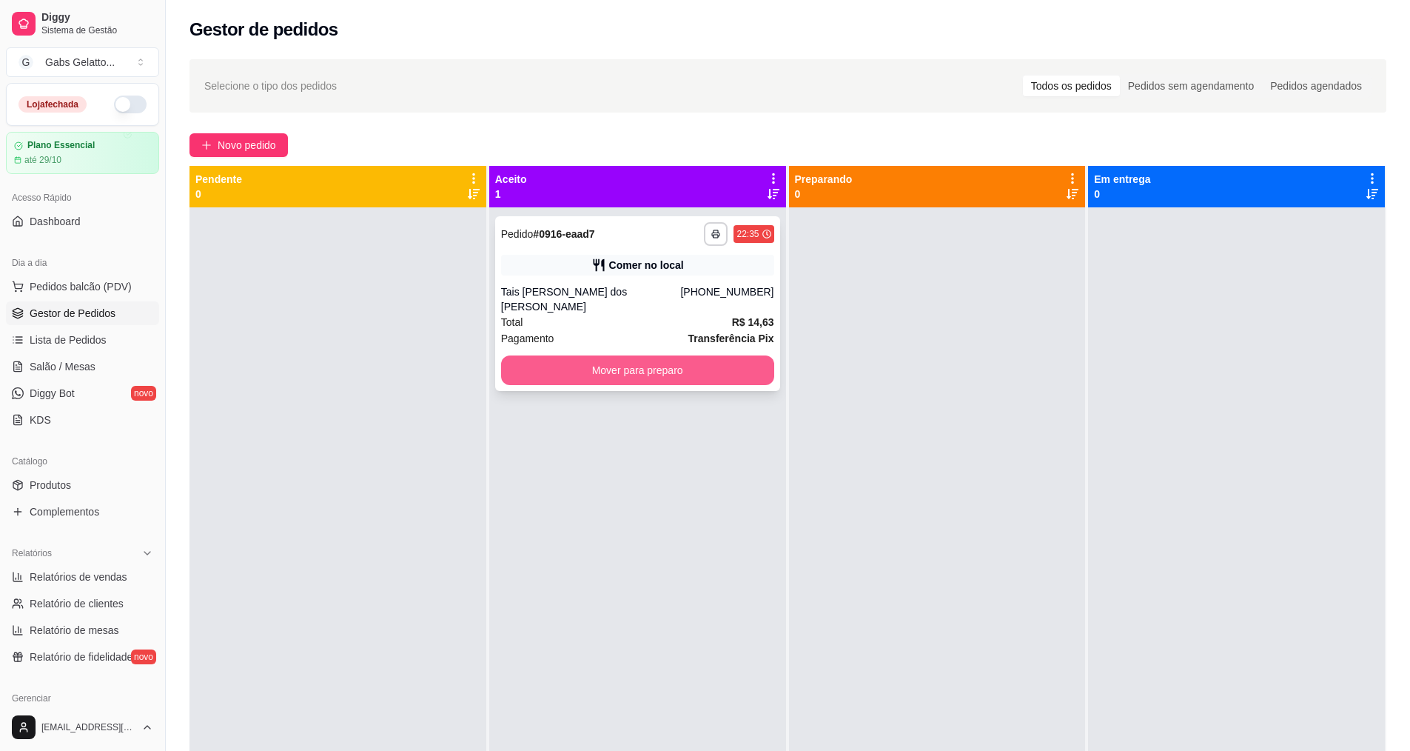
click at [706, 378] on div "**********" at bounding box center [637, 582] width 297 height 751
click at [699, 355] on button "Mover para preparo" at bounding box center [637, 370] width 273 height 30
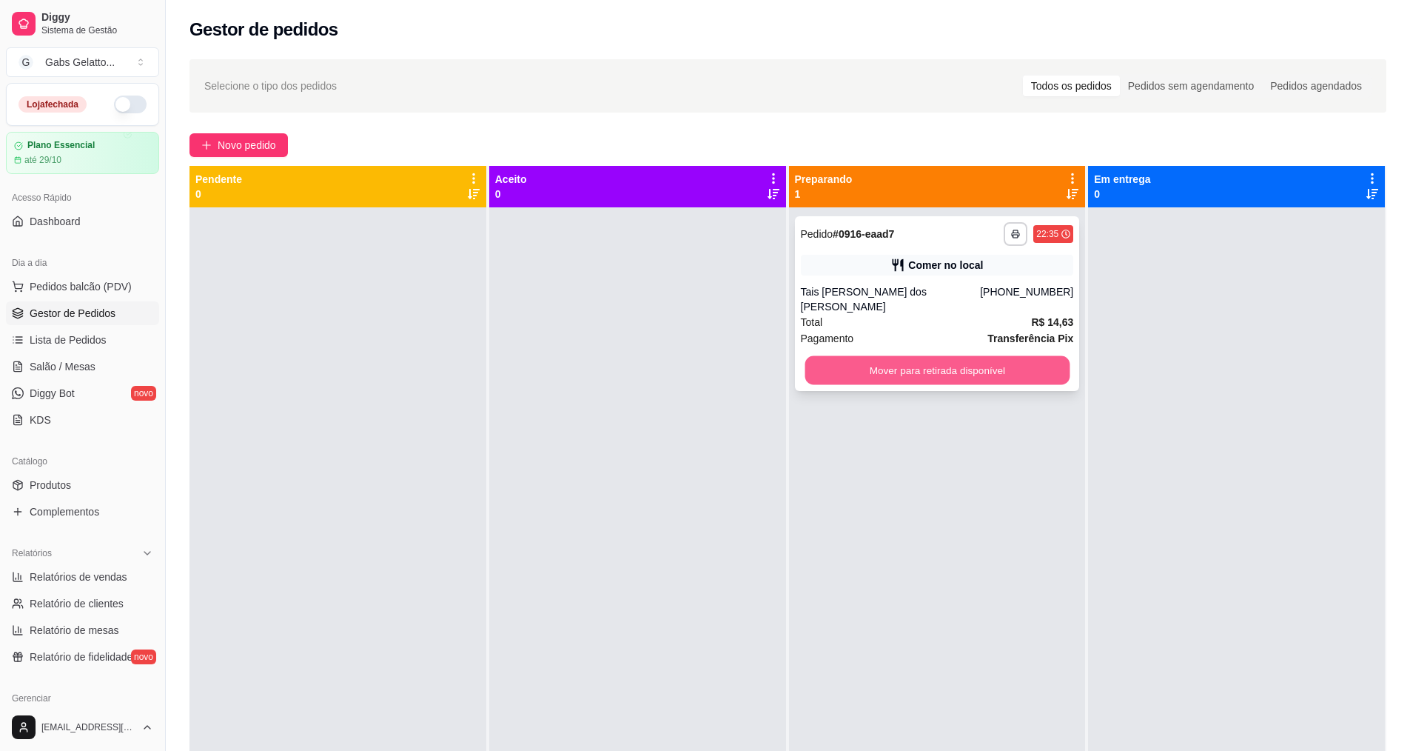
click at [893, 358] on button "Mover para retirada disponível" at bounding box center [937, 370] width 265 height 29
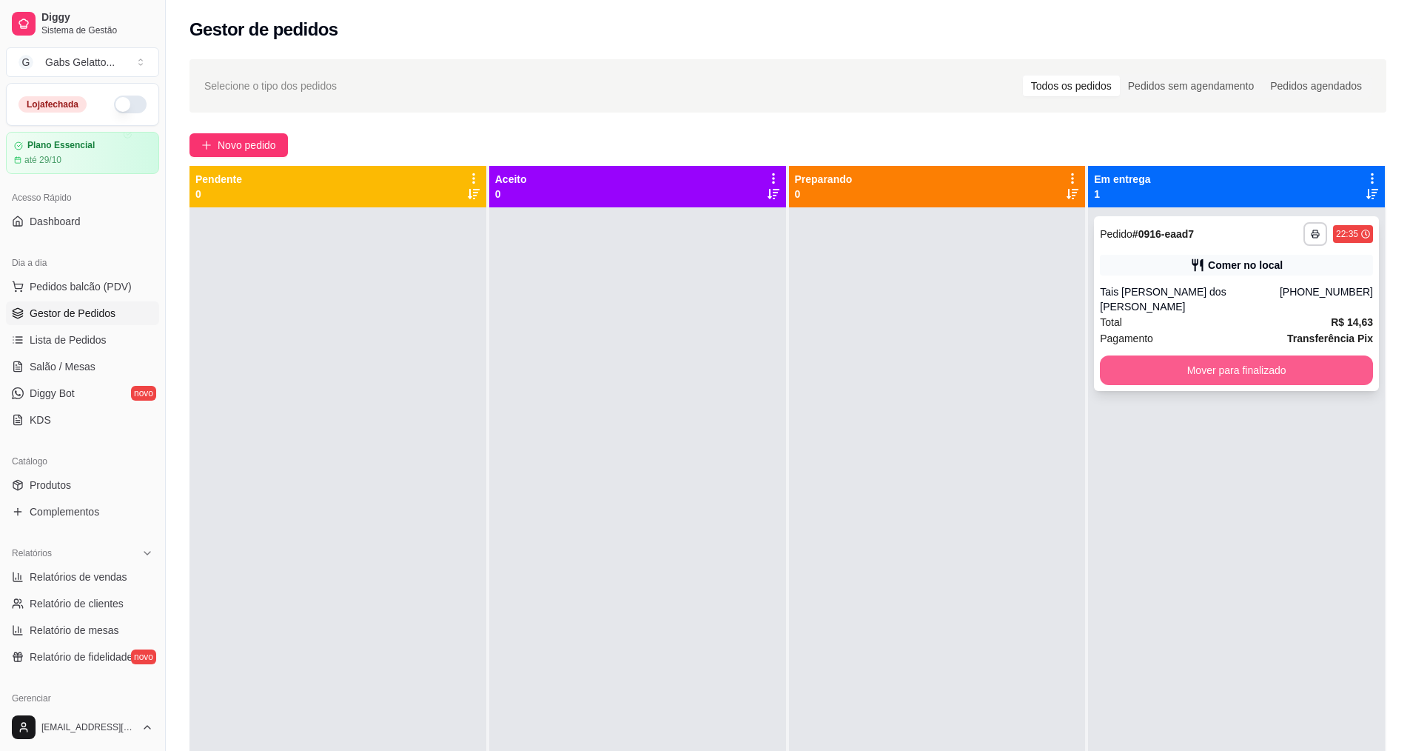
click at [1183, 363] on button "Mover para finalizado" at bounding box center [1236, 370] width 273 height 30
click at [1263, 358] on button "Mover para finalizado" at bounding box center [1236, 370] width 273 height 30
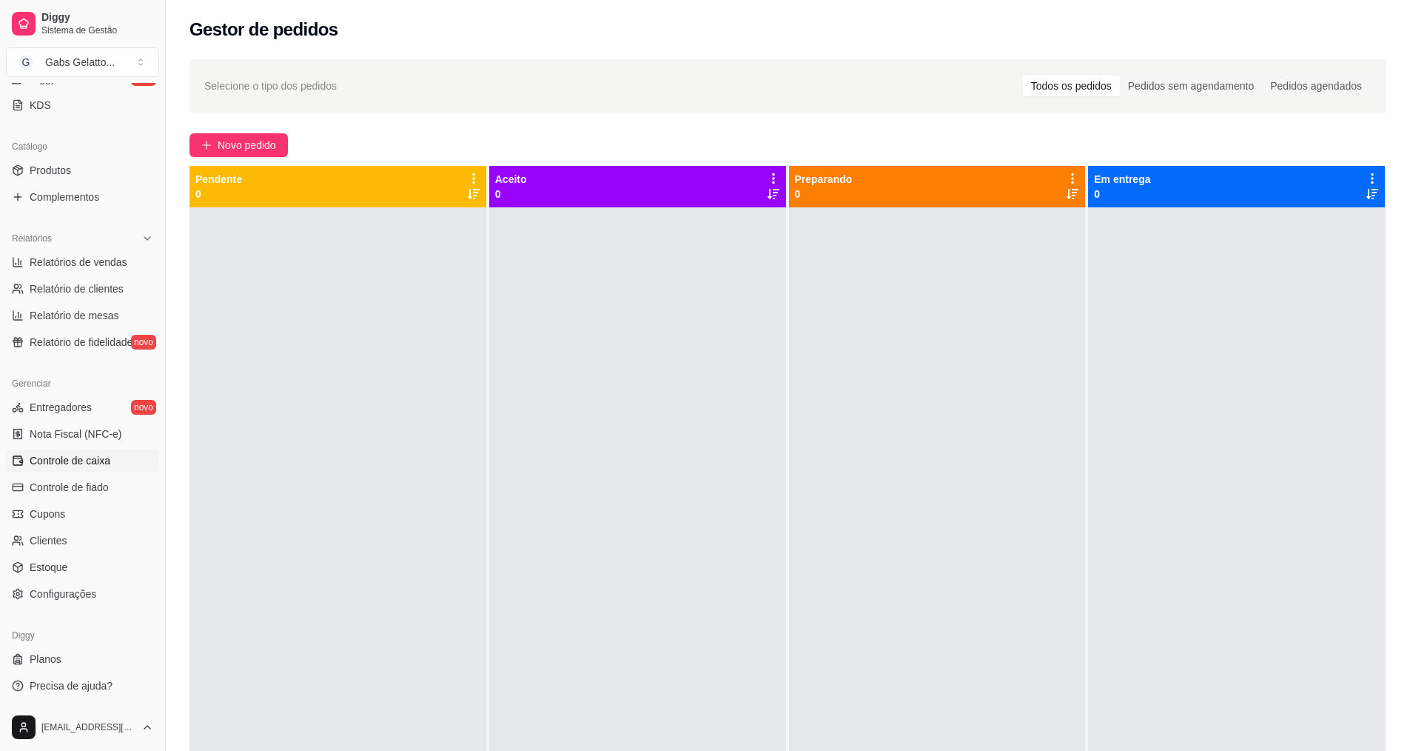
scroll to position [74, 0]
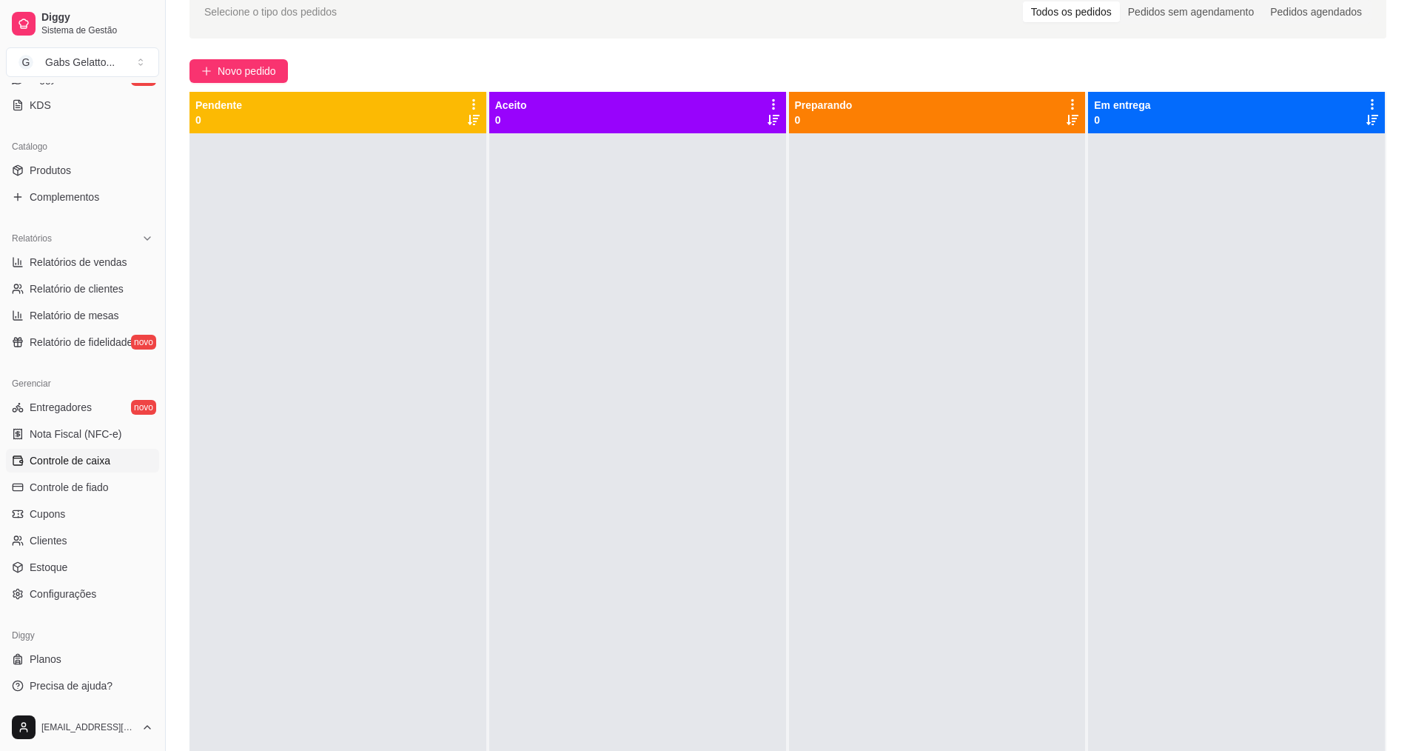
click at [67, 467] on span "Controle de caixa" at bounding box center [70, 460] width 81 height 15
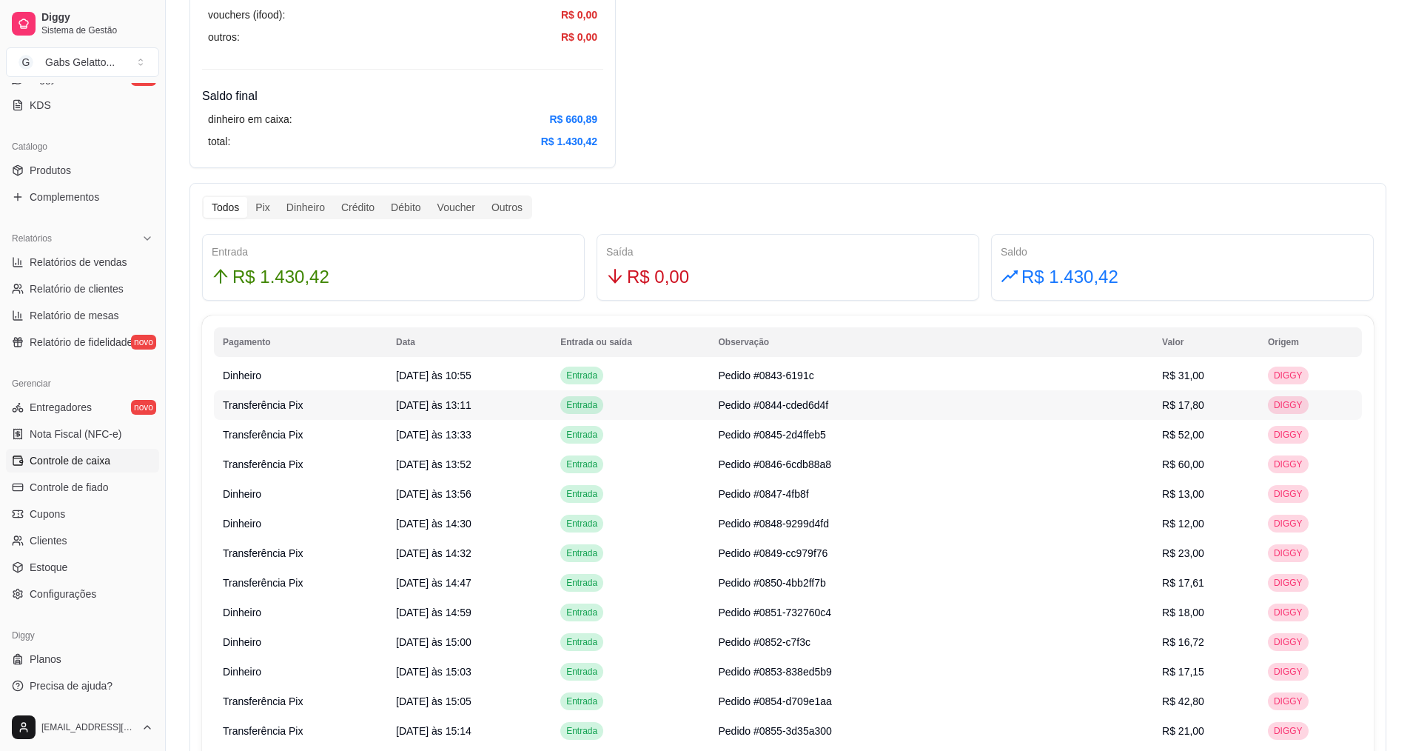
scroll to position [814, 0]
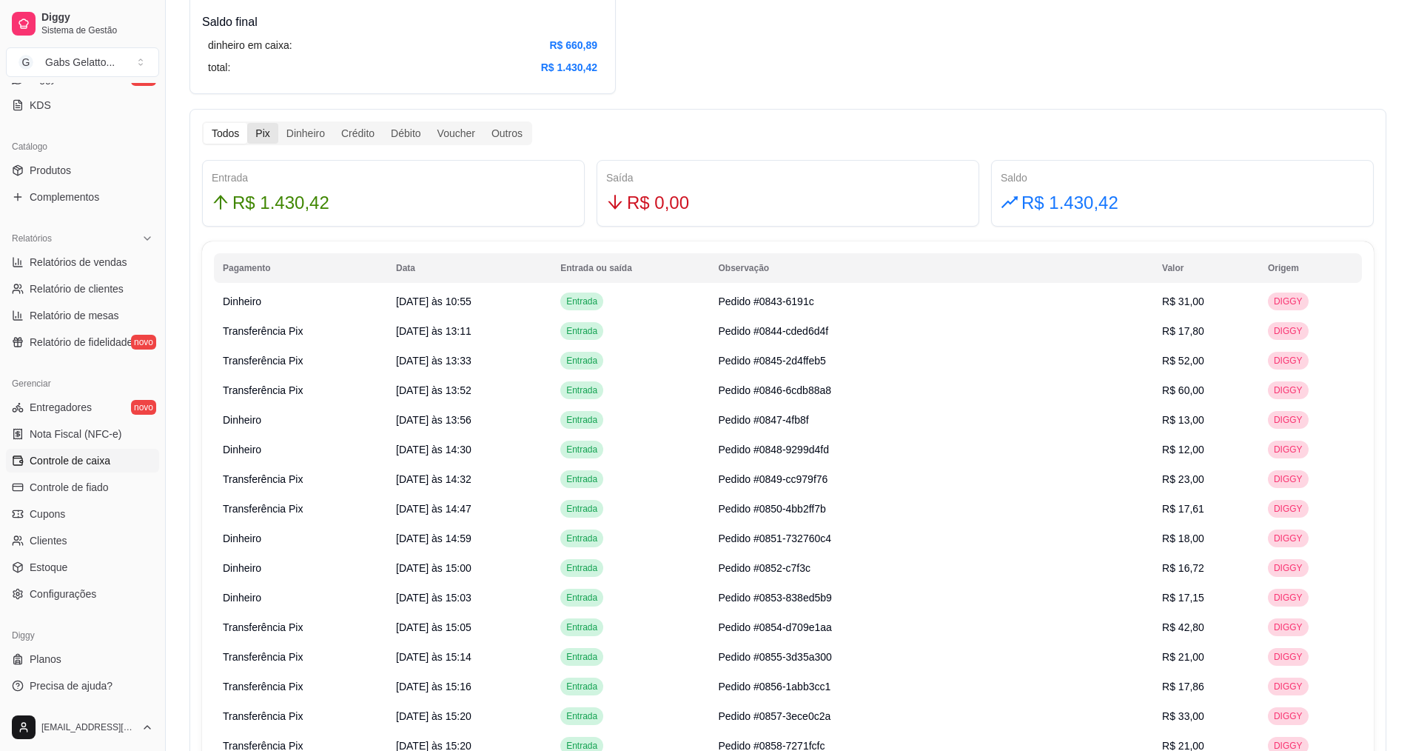
click at [261, 127] on div "Pix" at bounding box center [262, 133] width 30 height 21
click at [247, 123] on input "Pix" at bounding box center [247, 123] width 0 height 0
click at [346, 130] on div "Crédito" at bounding box center [358, 133] width 50 height 21
click at [333, 123] on input "Crédito" at bounding box center [333, 123] width 0 height 0
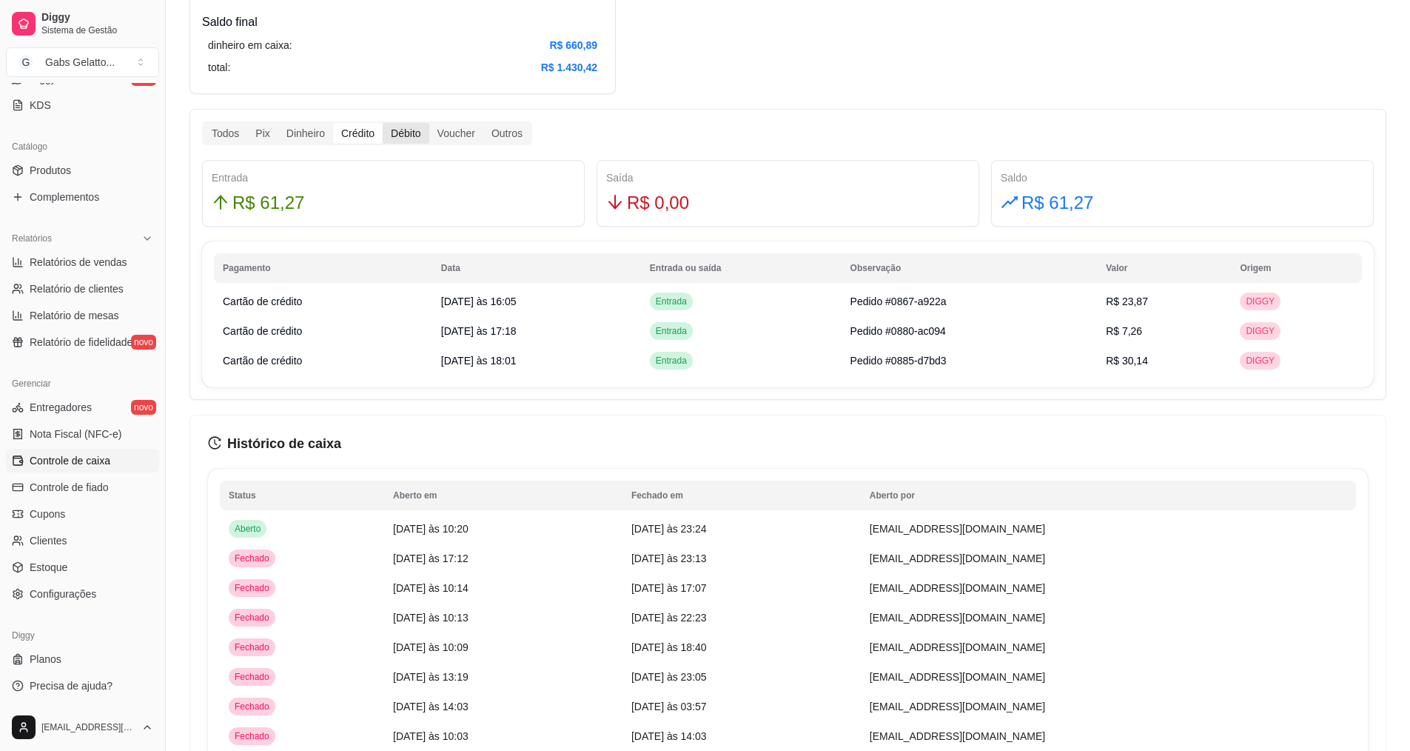
click at [386, 135] on div "Débito" at bounding box center [406, 133] width 46 height 21
click at [383, 123] on input "Débito" at bounding box center [383, 123] width 0 height 0
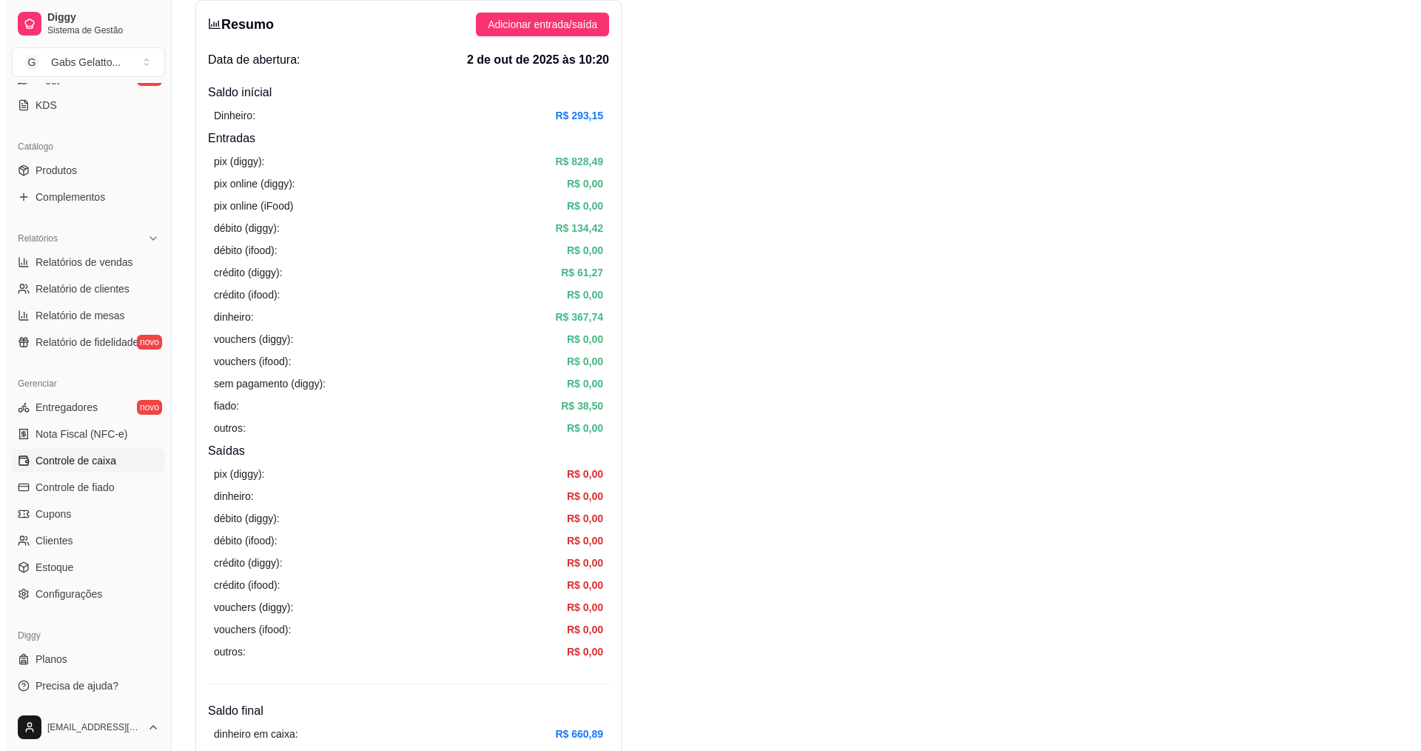
scroll to position [0, 0]
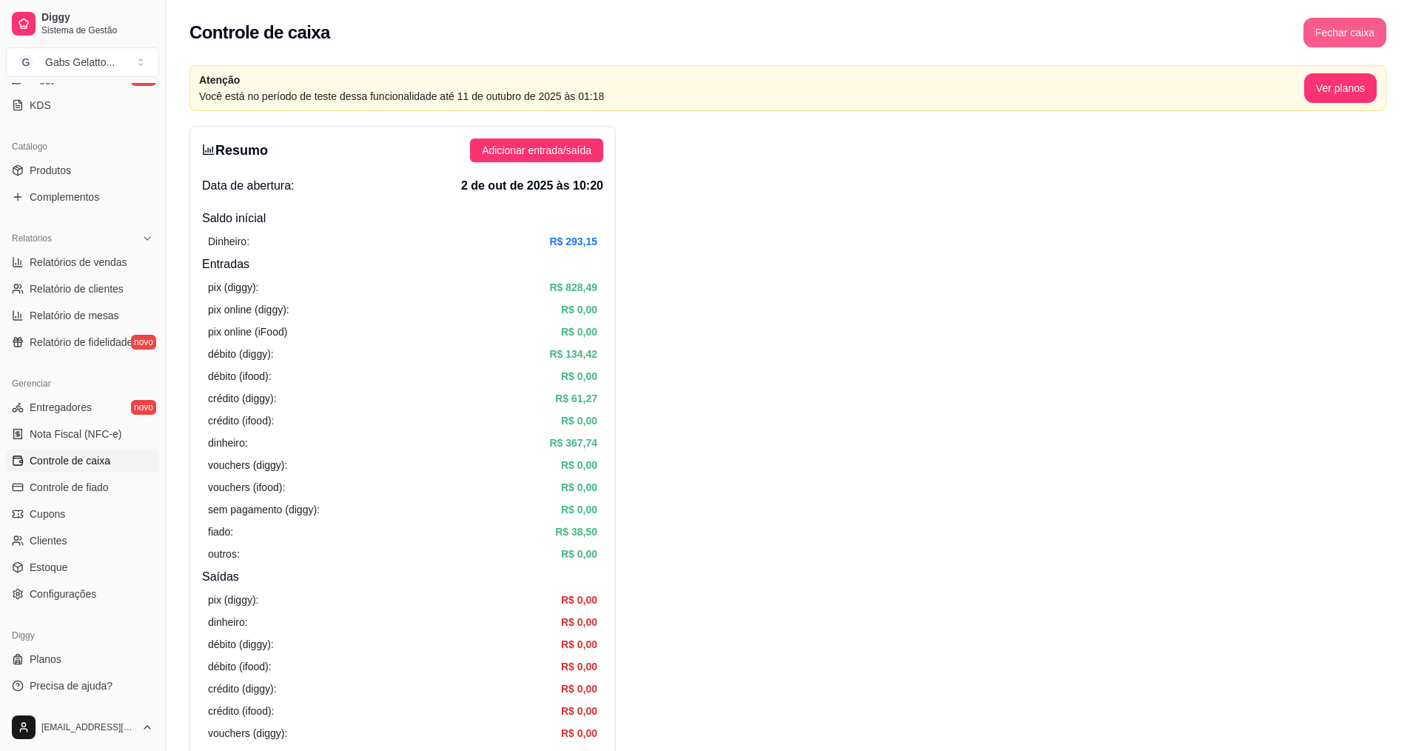
click at [1331, 31] on button "Fechar caixa" at bounding box center [1344, 33] width 83 height 30
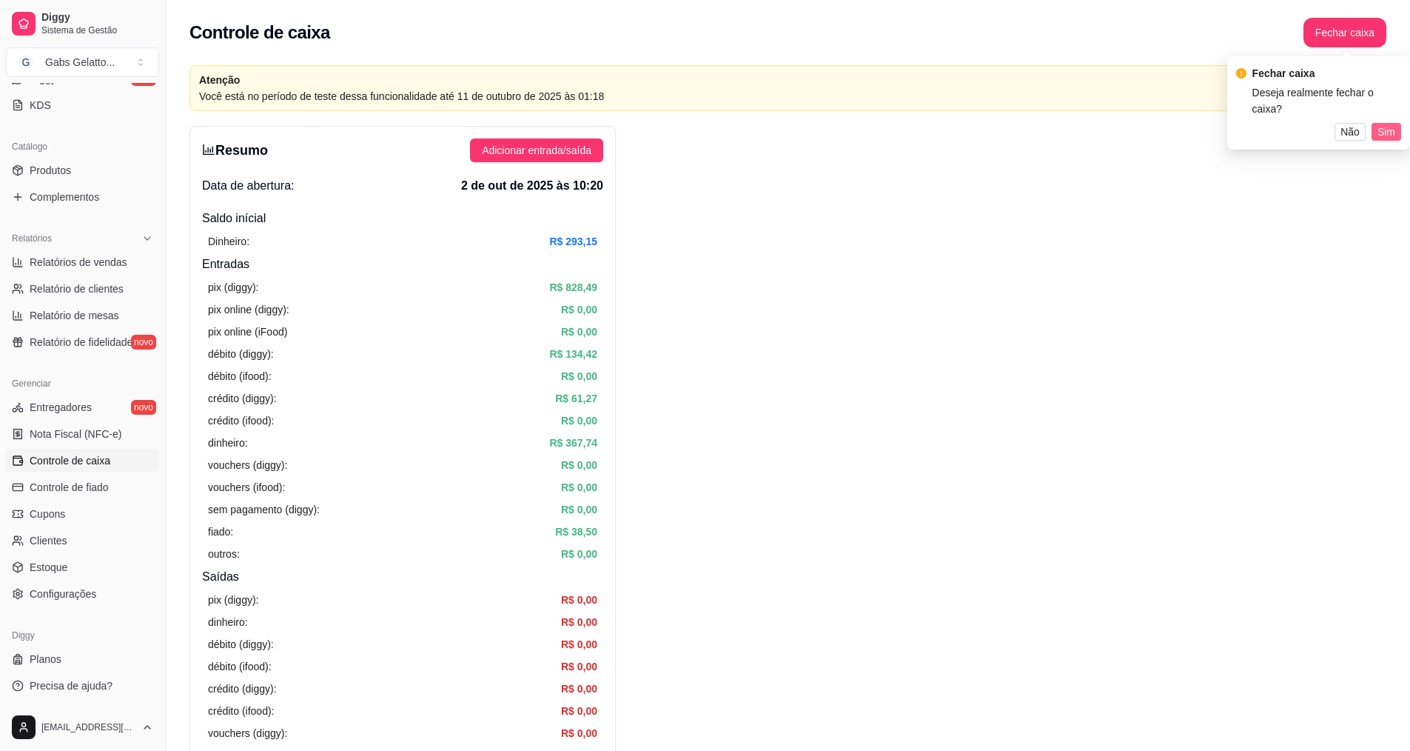
click at [1381, 124] on span "Sim" at bounding box center [1387, 132] width 18 height 16
